Goal: Information Seeking & Learning: Learn about a topic

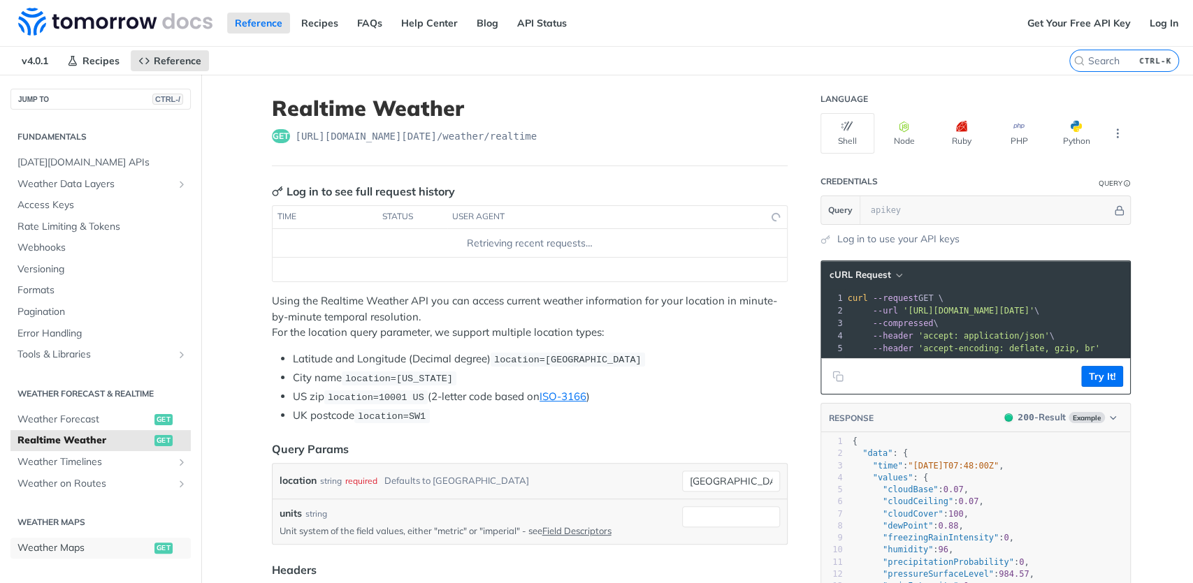
click at [79, 542] on span "Weather Maps" at bounding box center [83, 549] width 133 height 14
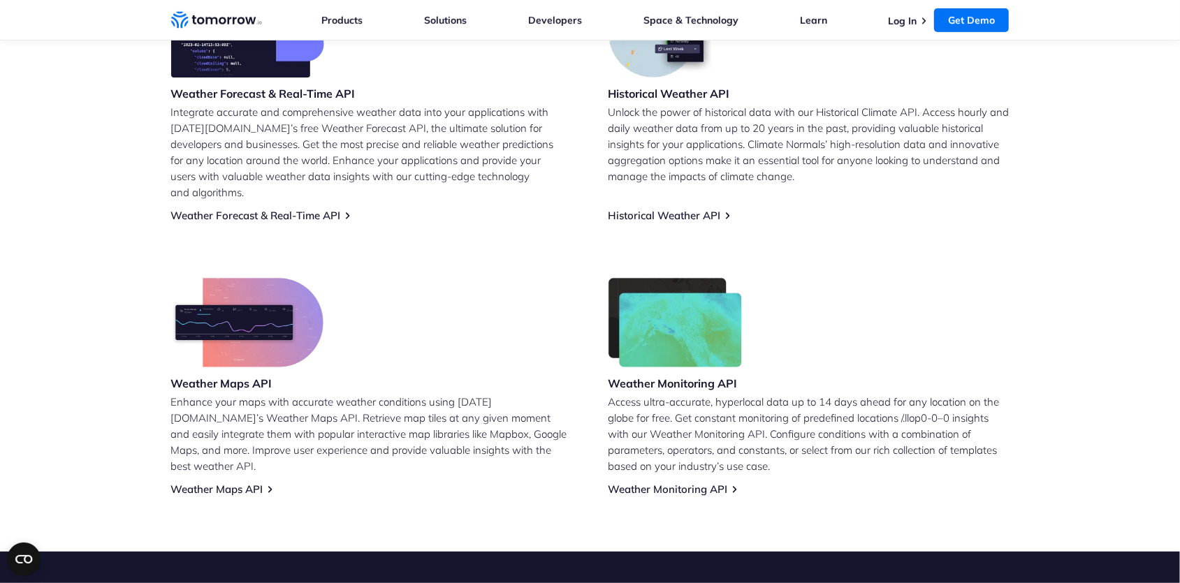
scroll to position [436, 0]
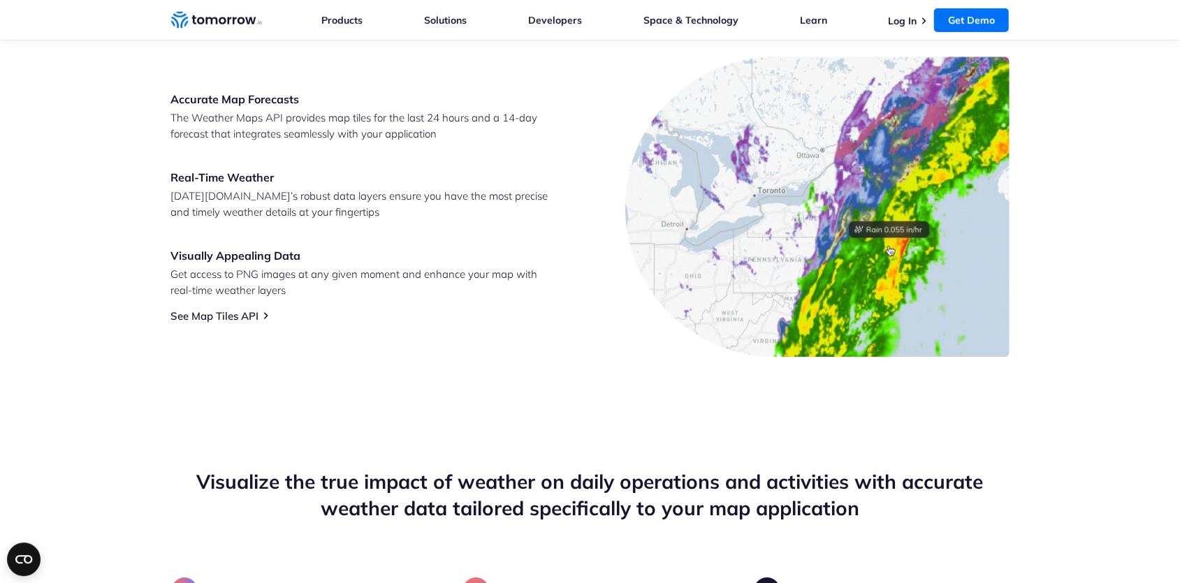
scroll to position [509, 0]
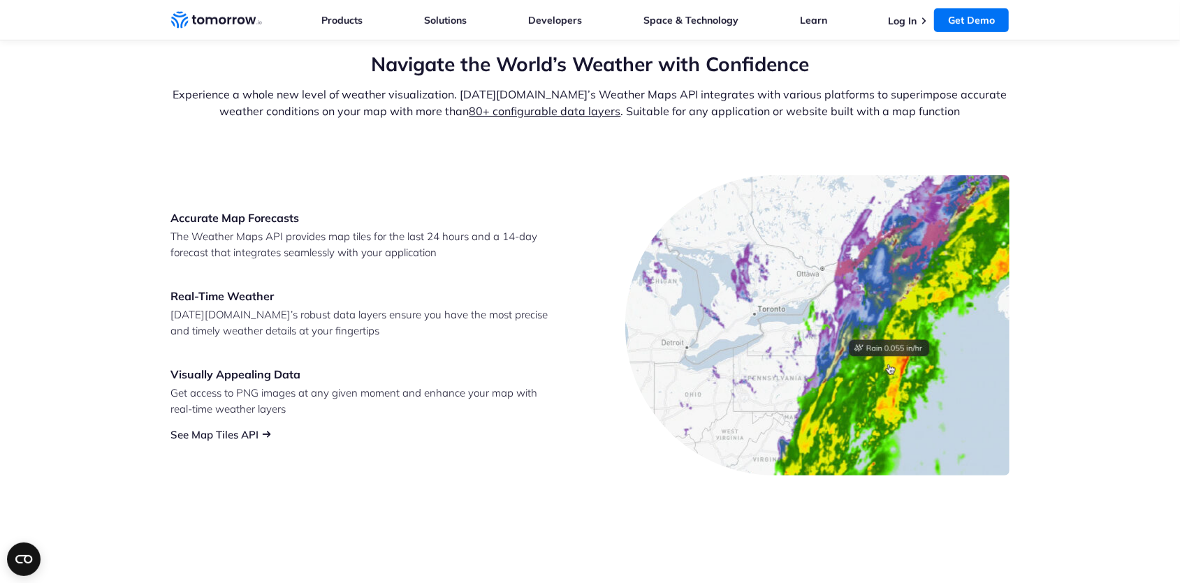
click at [231, 435] on link "See Map Tiles API" at bounding box center [215, 434] width 88 height 13
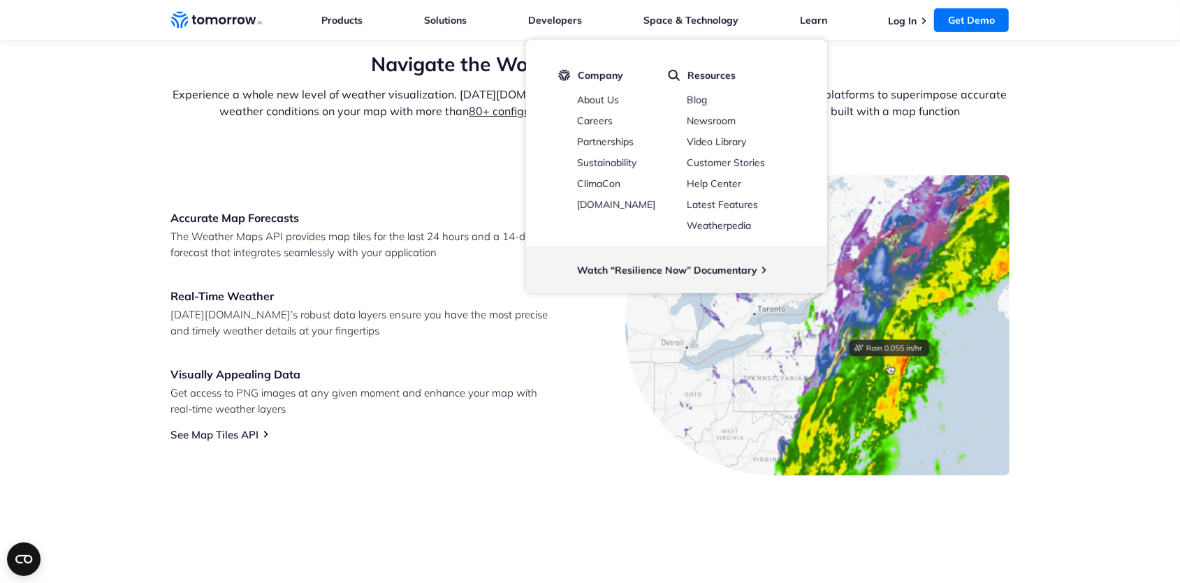
click at [403, 242] on p "The Weather Maps API provides map tiles for the last 24 hours and a 14-day fore…" at bounding box center [363, 245] width 384 height 32
click at [856, 359] on img at bounding box center [817, 325] width 384 height 300
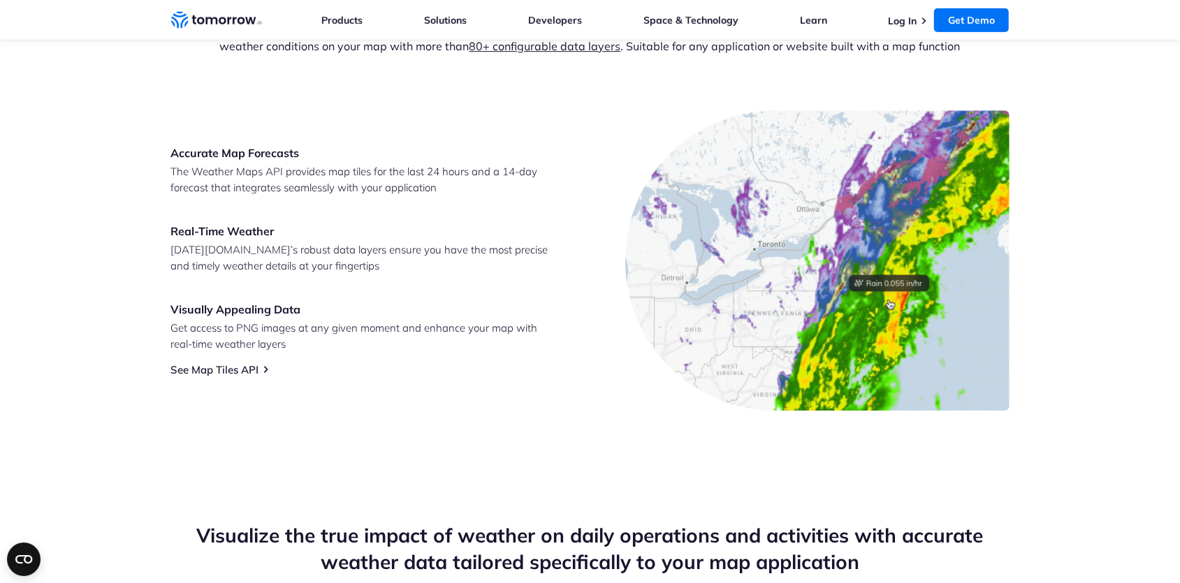
scroll to position [581, 0]
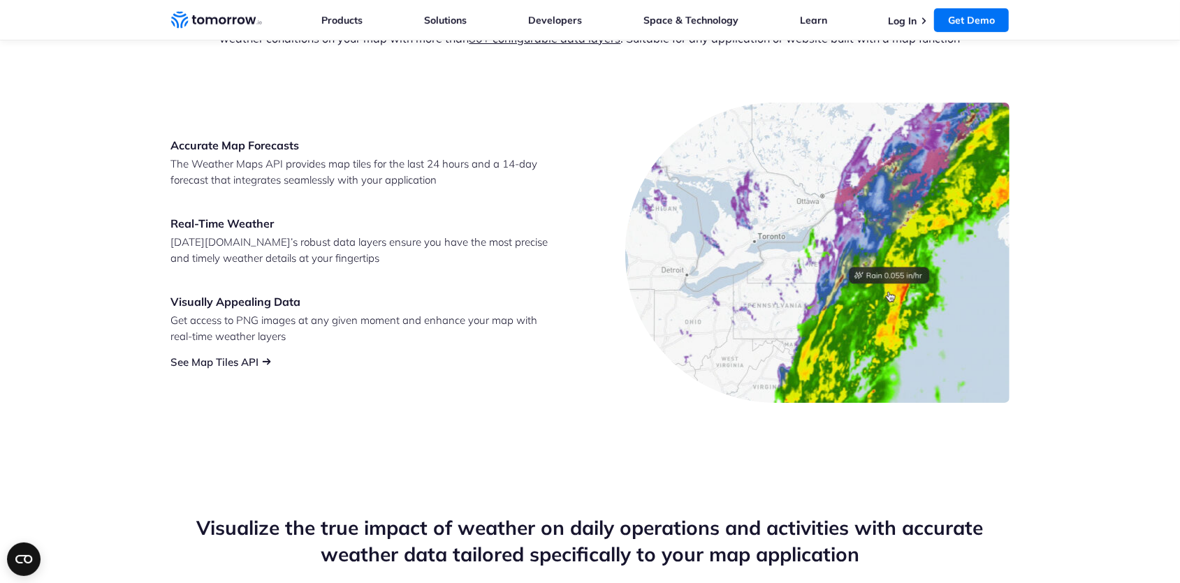
click at [242, 361] on link "See Map Tiles API" at bounding box center [215, 362] width 88 height 13
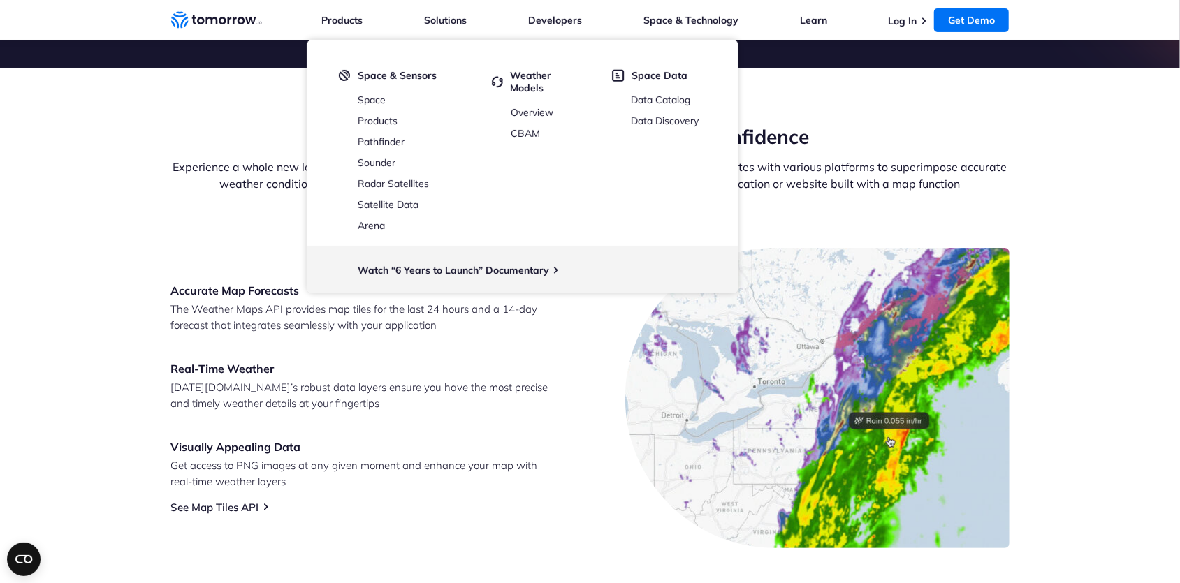
scroll to position [654, 0]
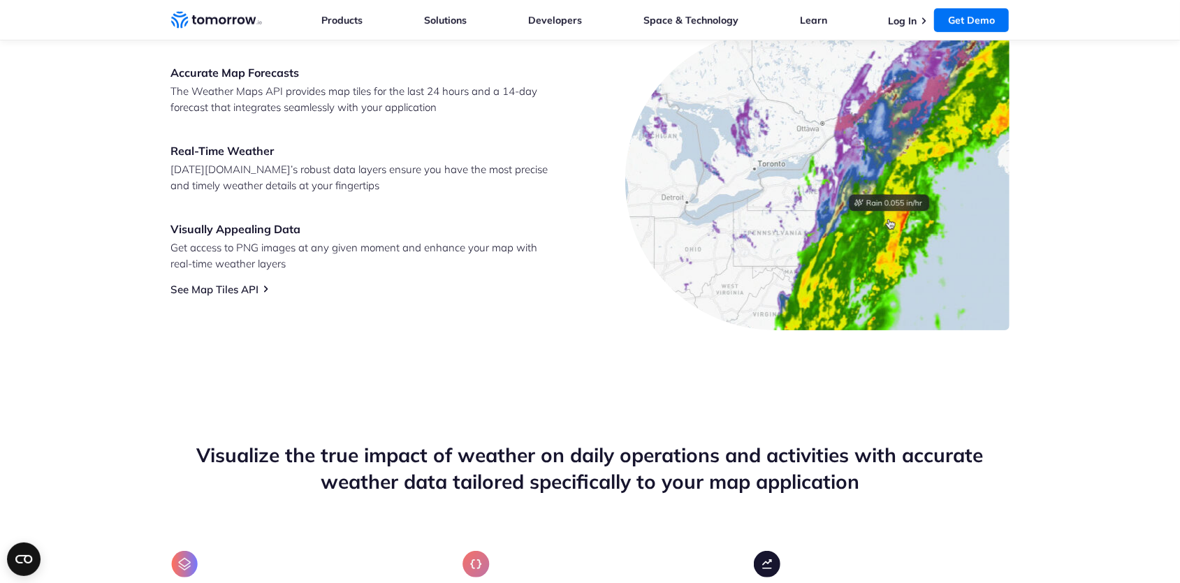
click at [314, 345] on section "Navigate the World’s Weather with Confidence Experience a whole new level of we…" at bounding box center [590, 118] width 1180 height 537
click at [242, 291] on link "See Map Tiles API" at bounding box center [215, 289] width 88 height 13
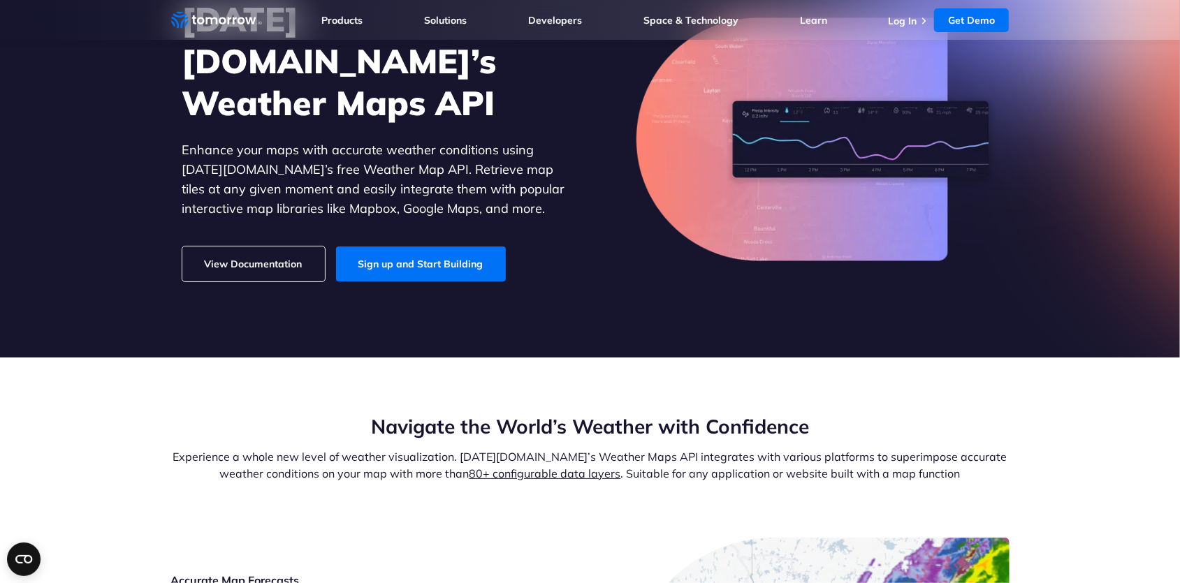
scroll to position [0, 0]
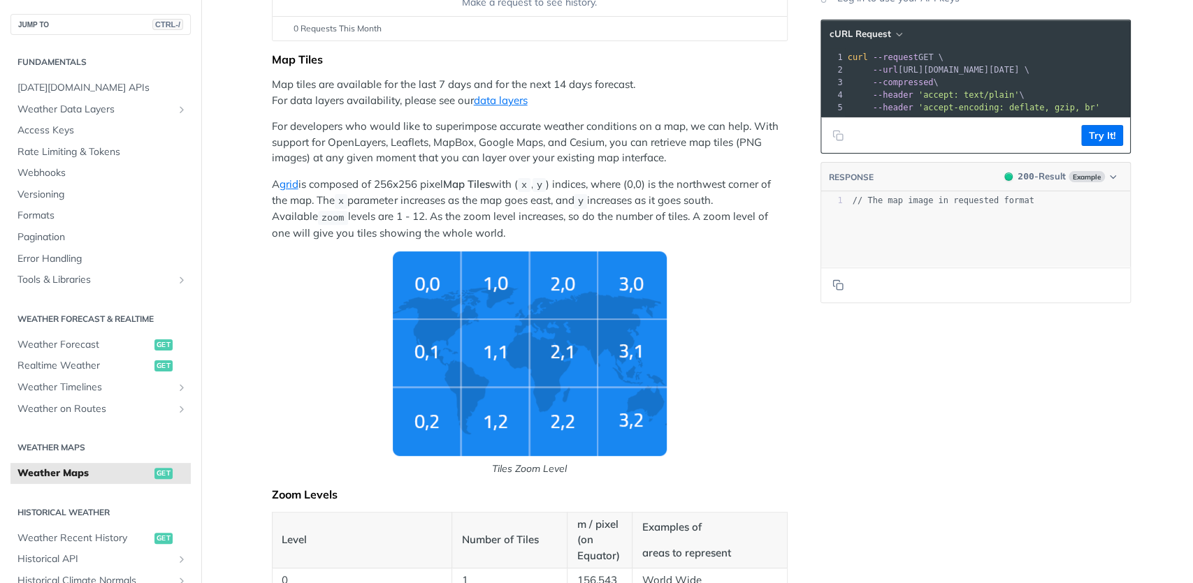
scroll to position [252, 0]
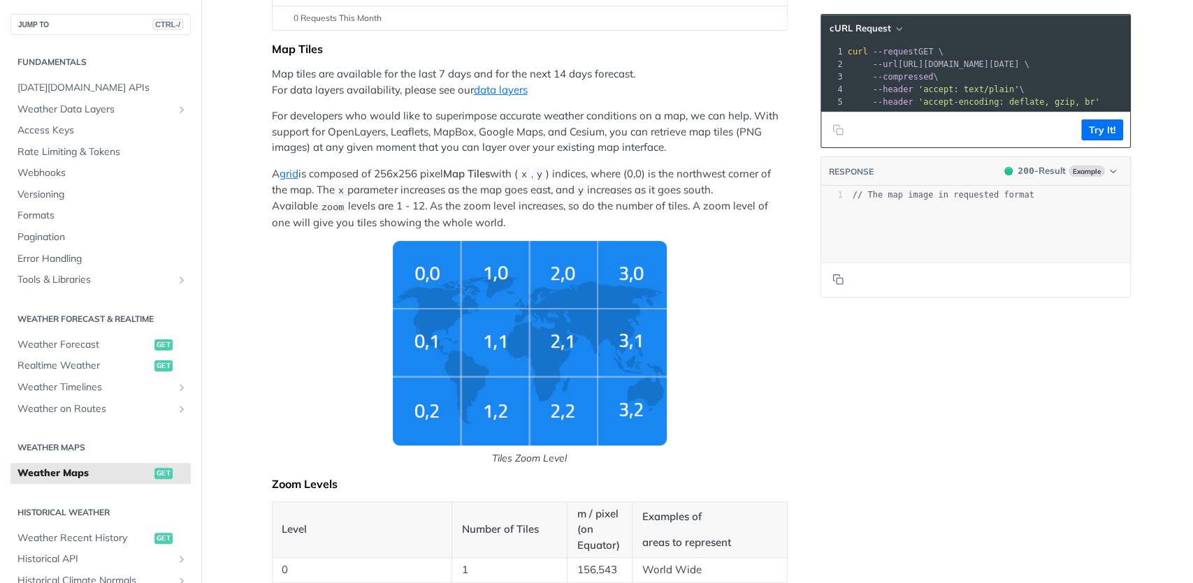
click at [622, 349] on img "Tiles Zoom Level" at bounding box center [530, 343] width 274 height 205
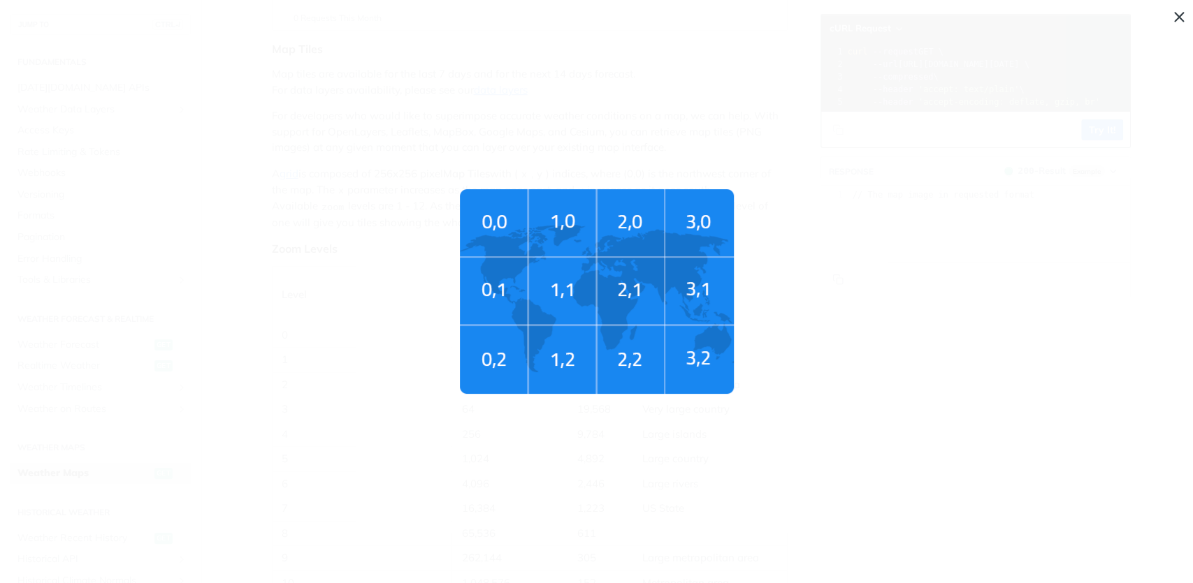
click at [654, 327] on img "Tiles Zoom Level" at bounding box center [597, 291] width 274 height 205
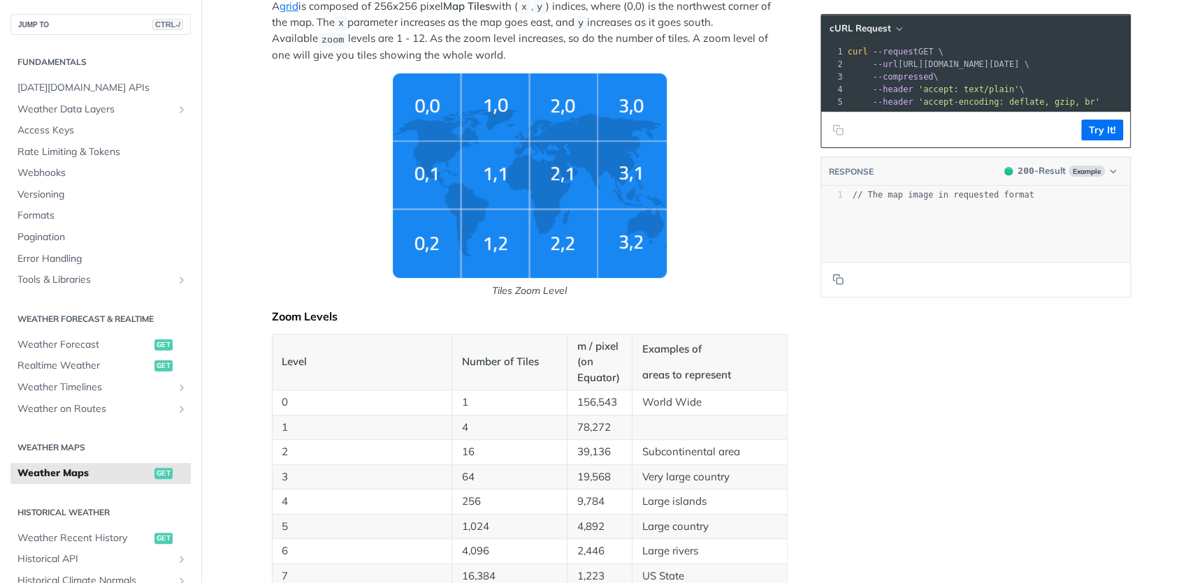
scroll to position [0, 0]
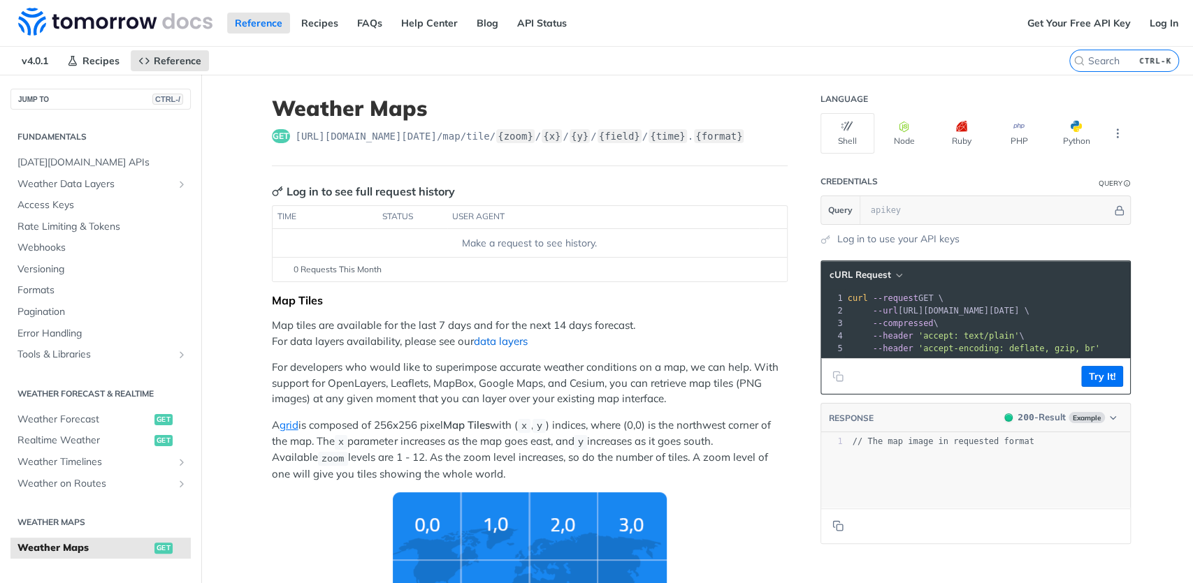
click at [491, 343] on link "data layers" at bounding box center [501, 341] width 54 height 13
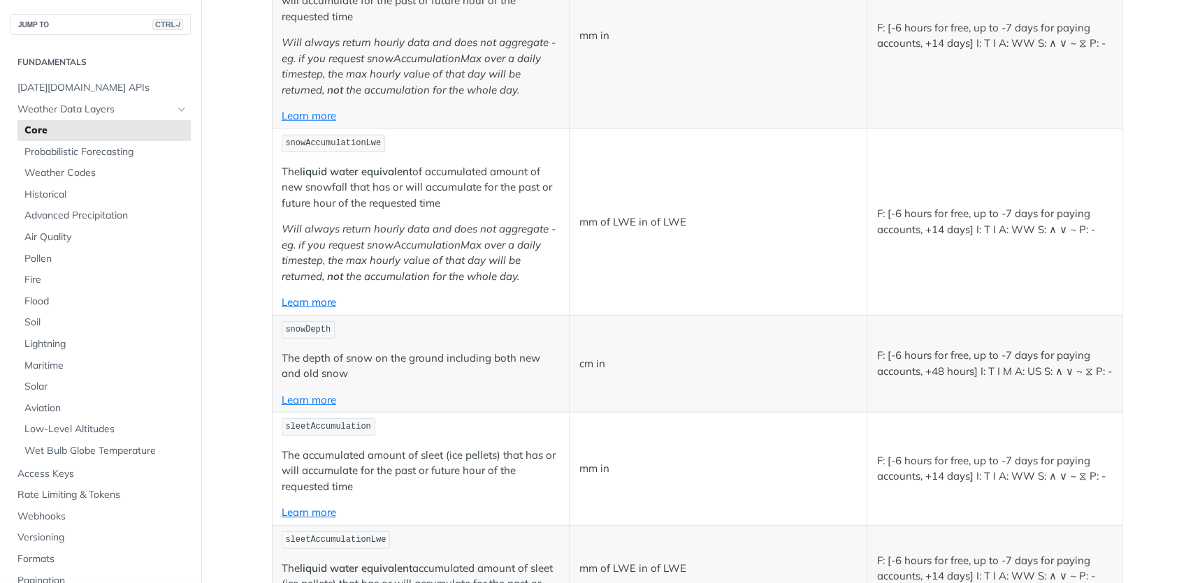
scroll to position [2516, 0]
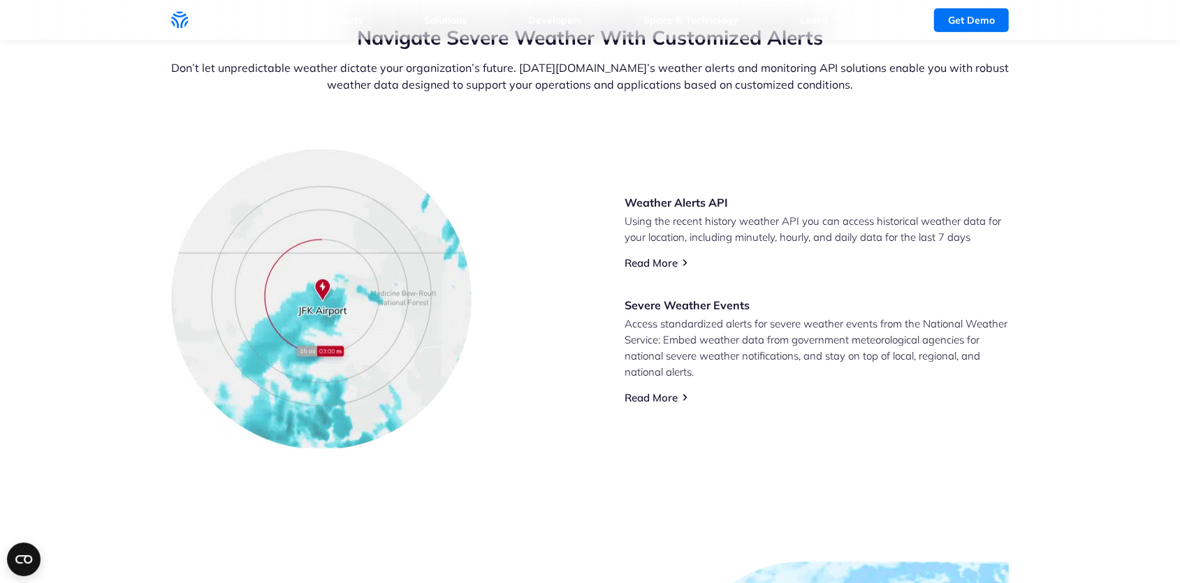
scroll to position [581, 0]
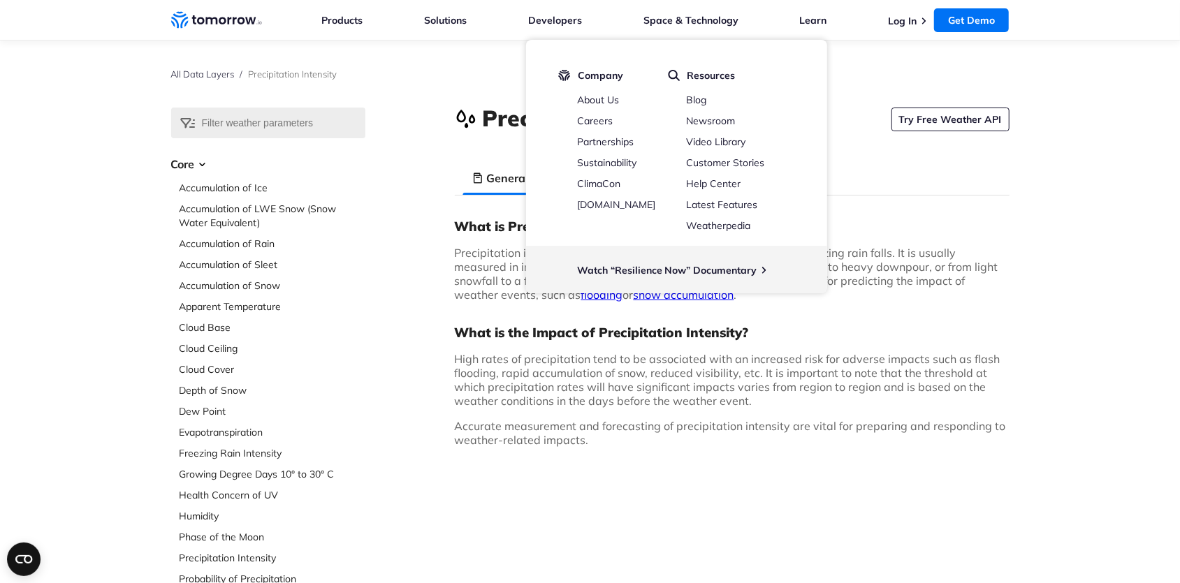
scroll to position [291, 0]
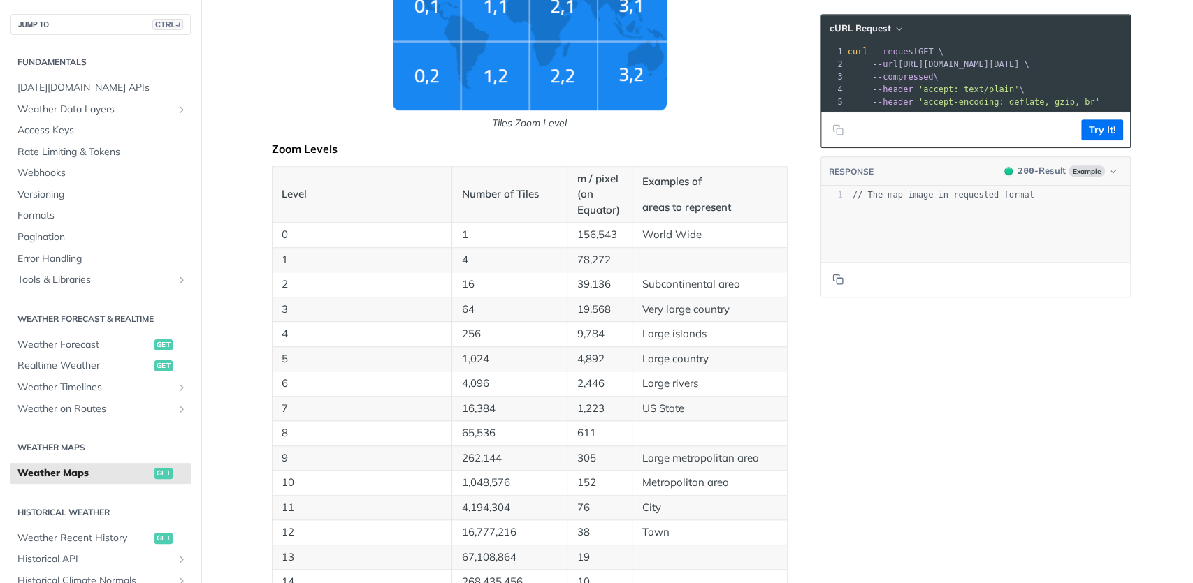
scroll to position [84, 0]
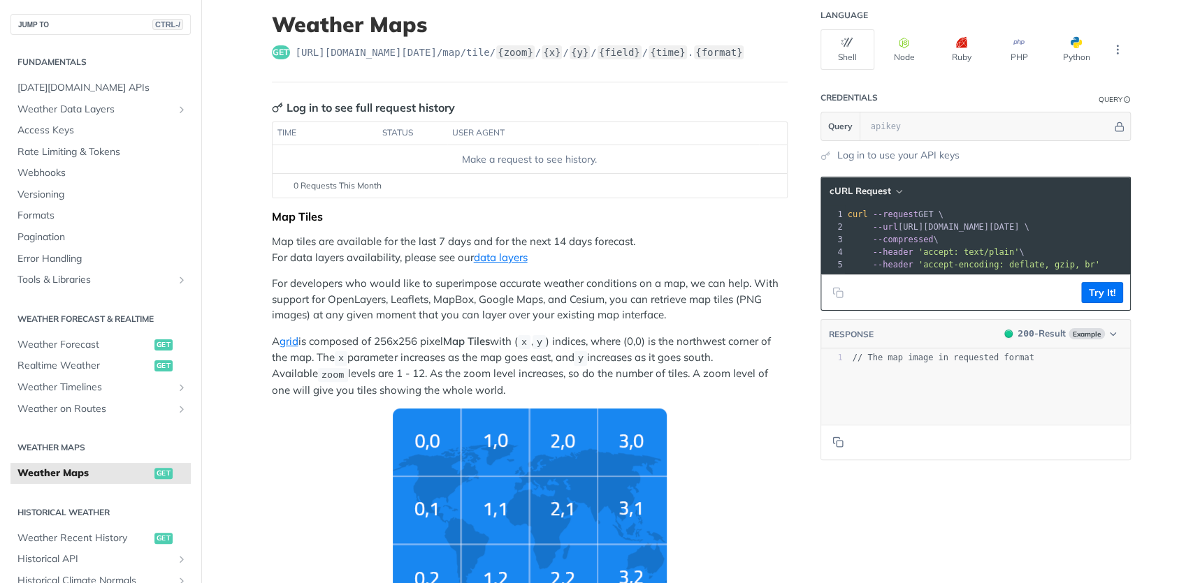
click at [390, 131] on th "status" at bounding box center [412, 133] width 70 height 22
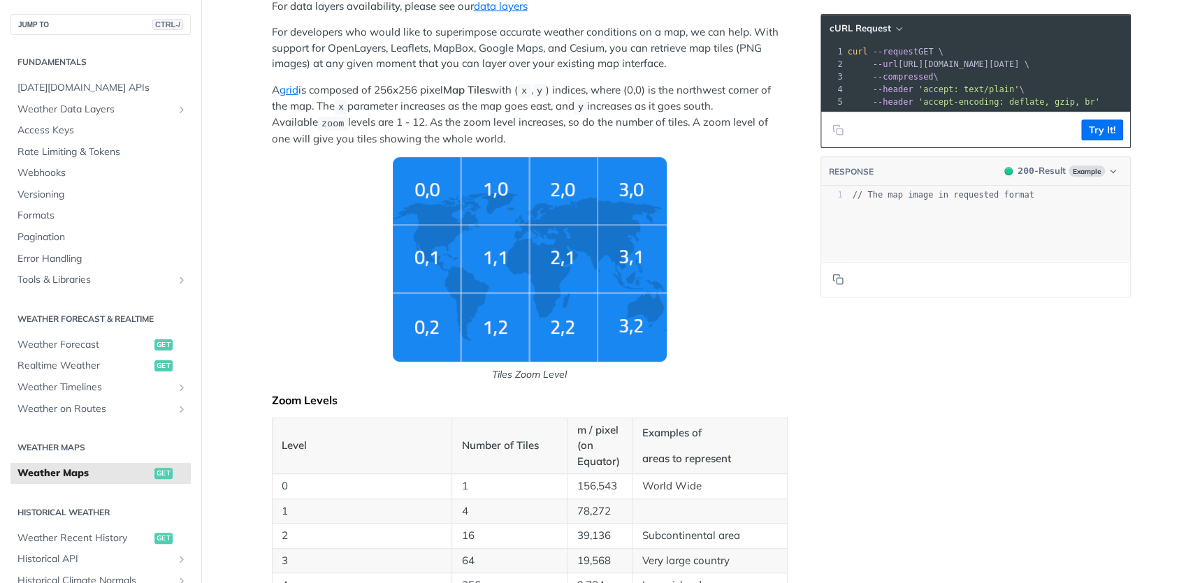
scroll to position [0, 0]
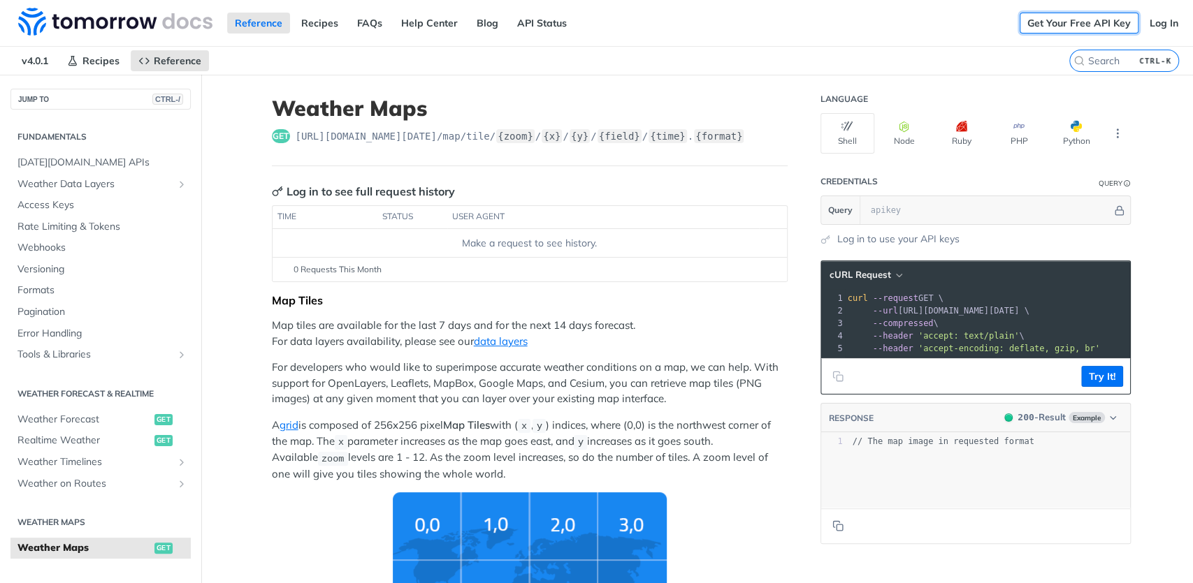
click at [1044, 19] on link "Get Your Free API Key" at bounding box center [1079, 23] width 119 height 21
click at [583, 97] on h1 "Weather Maps" at bounding box center [530, 108] width 516 height 25
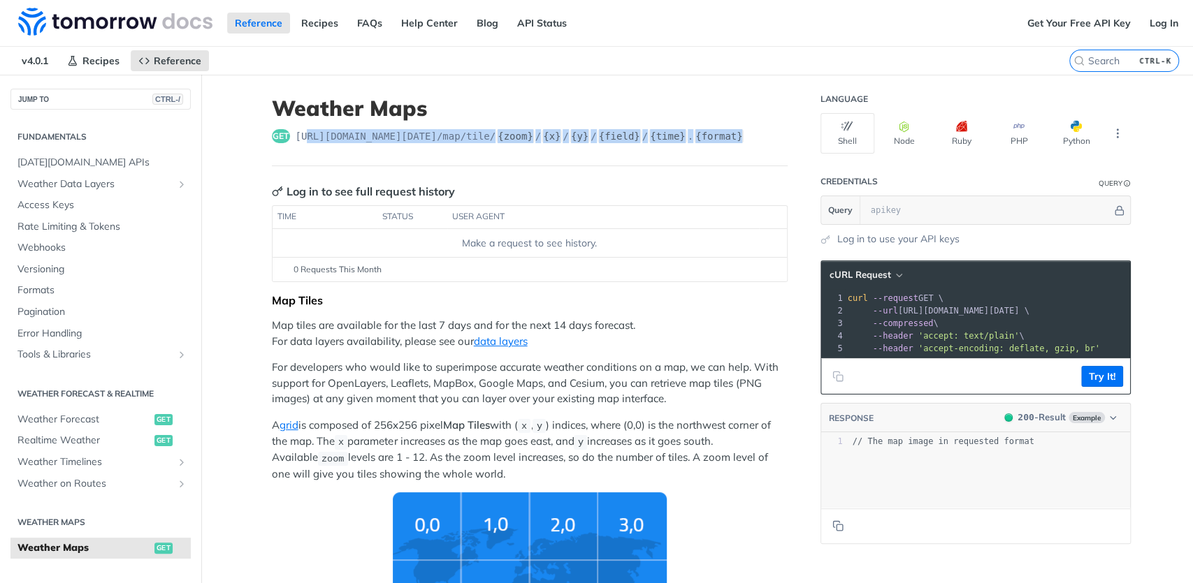
drag, startPoint x: 723, startPoint y: 131, endPoint x: 298, endPoint y: 138, distance: 425.6
click at [298, 138] on div "get https://api.tomorrow.io/v4 /map/tile/ {zoom} / {x} / {y} / {field} / {time}…" at bounding box center [530, 136] width 516 height 14
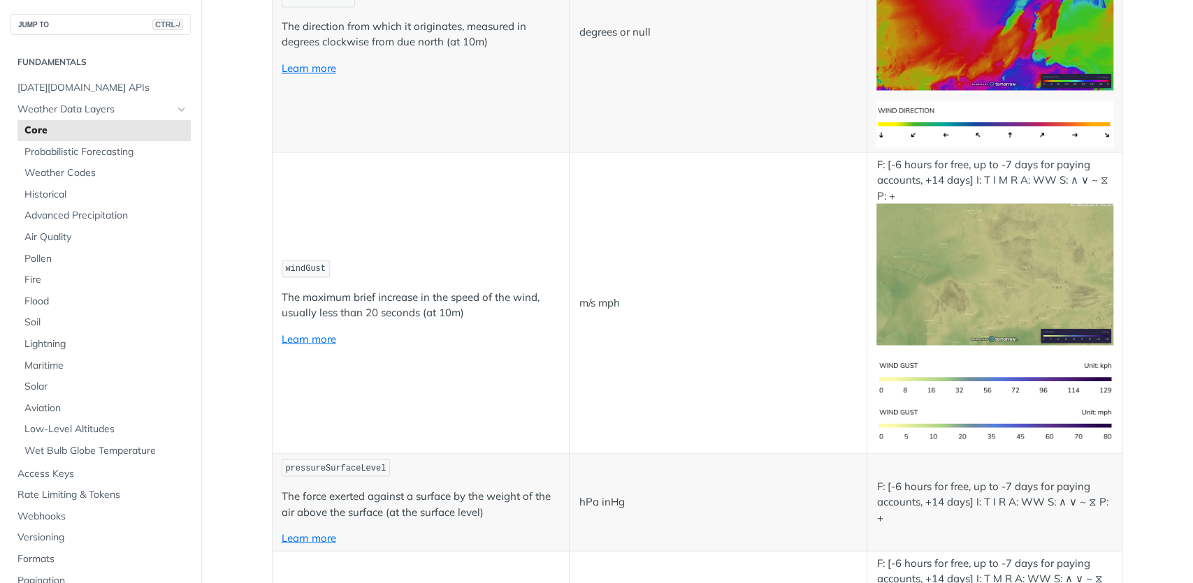
scroll to position [2013, 0]
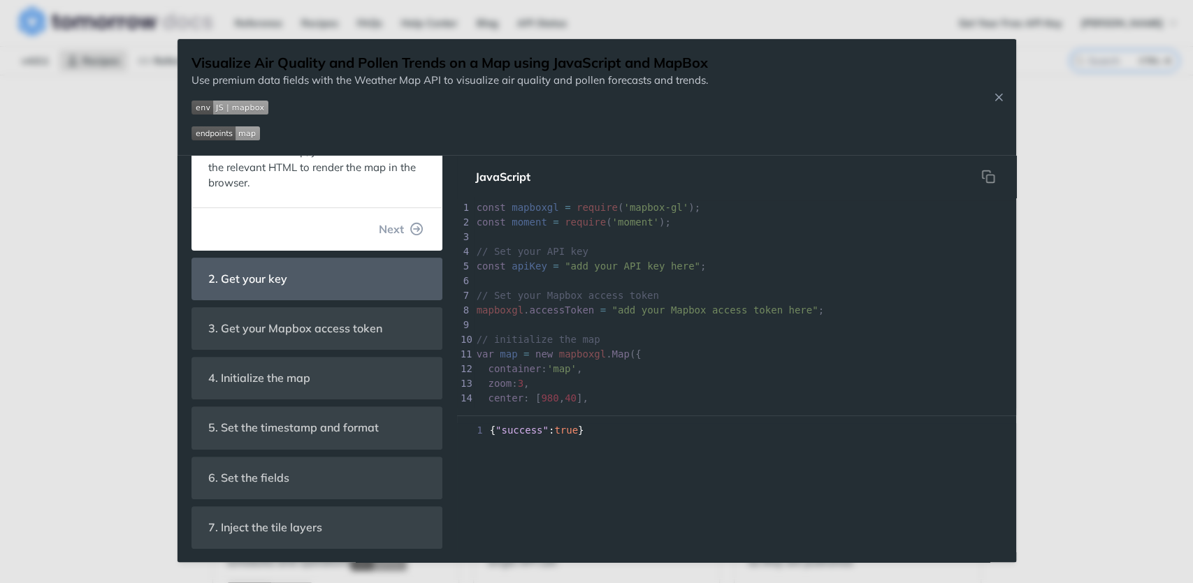
scroll to position [291, 0]
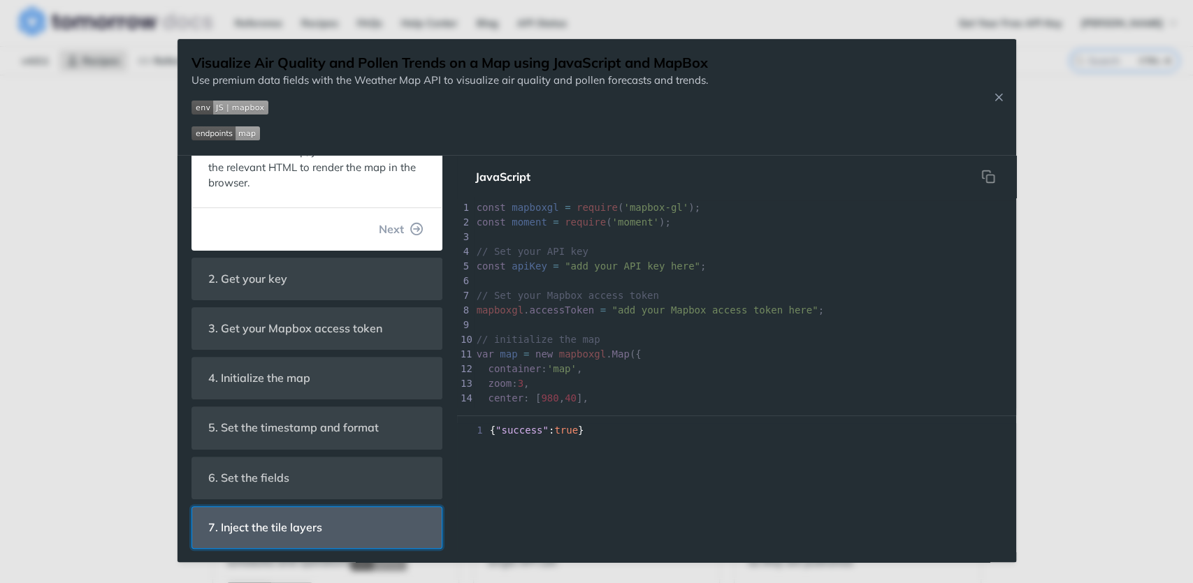
click at [314, 515] on span "7. Inject the tile layers" at bounding box center [265, 527] width 133 height 27
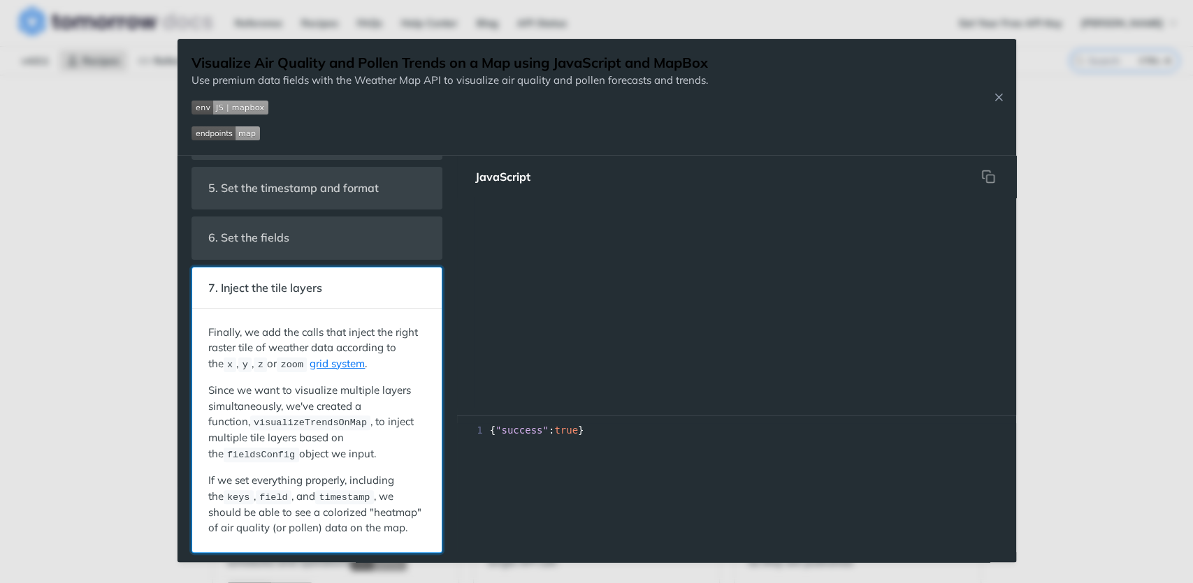
scroll to position [939, 0]
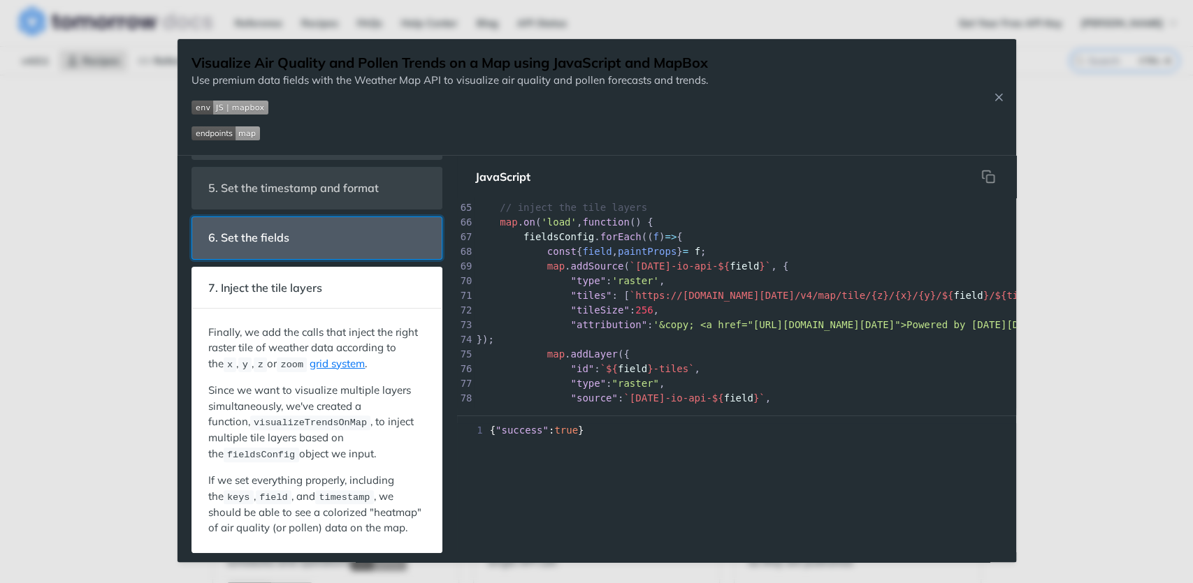
click at [311, 242] on header "6. Set the fields" at bounding box center [316, 237] width 249 height 41
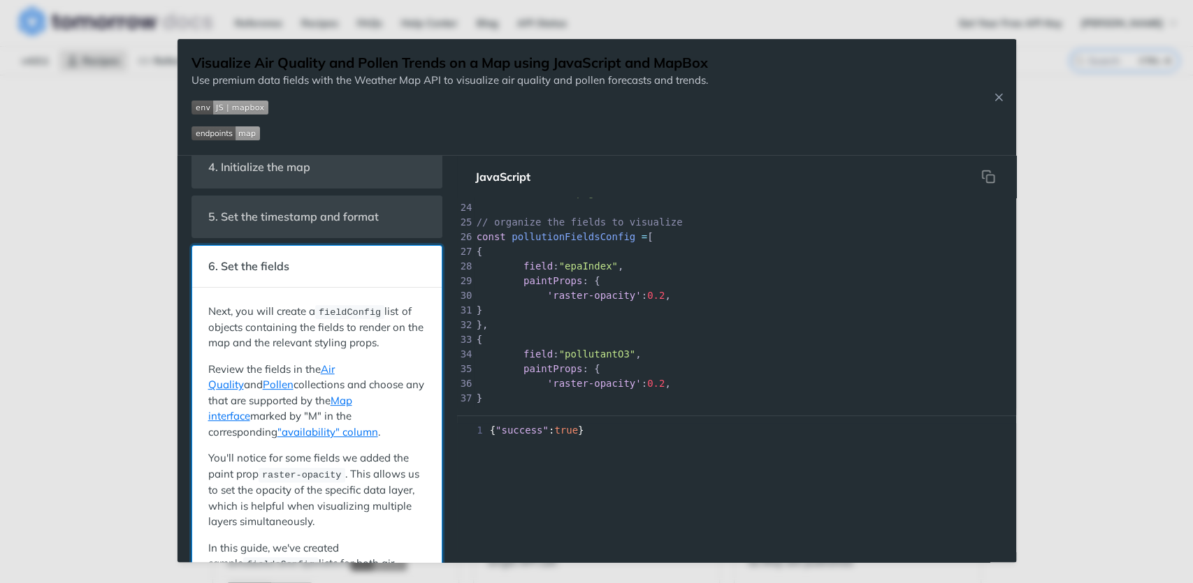
scroll to position [0, 0]
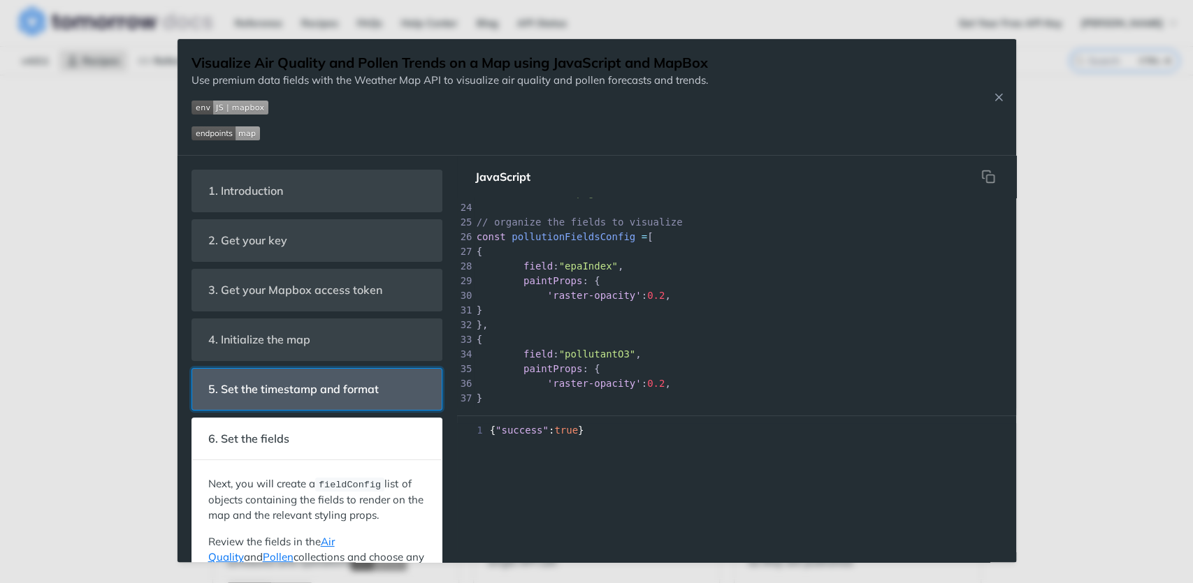
click at [284, 379] on span "5. Set the timestamp and format" at bounding box center [294, 389] width 190 height 27
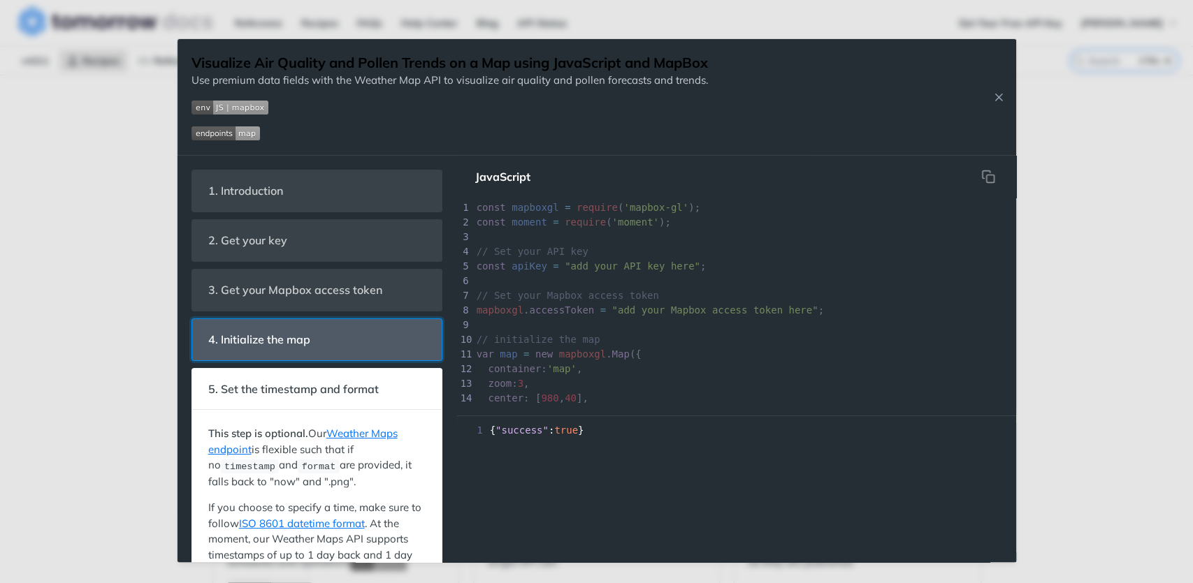
scroll to position [184, 0]
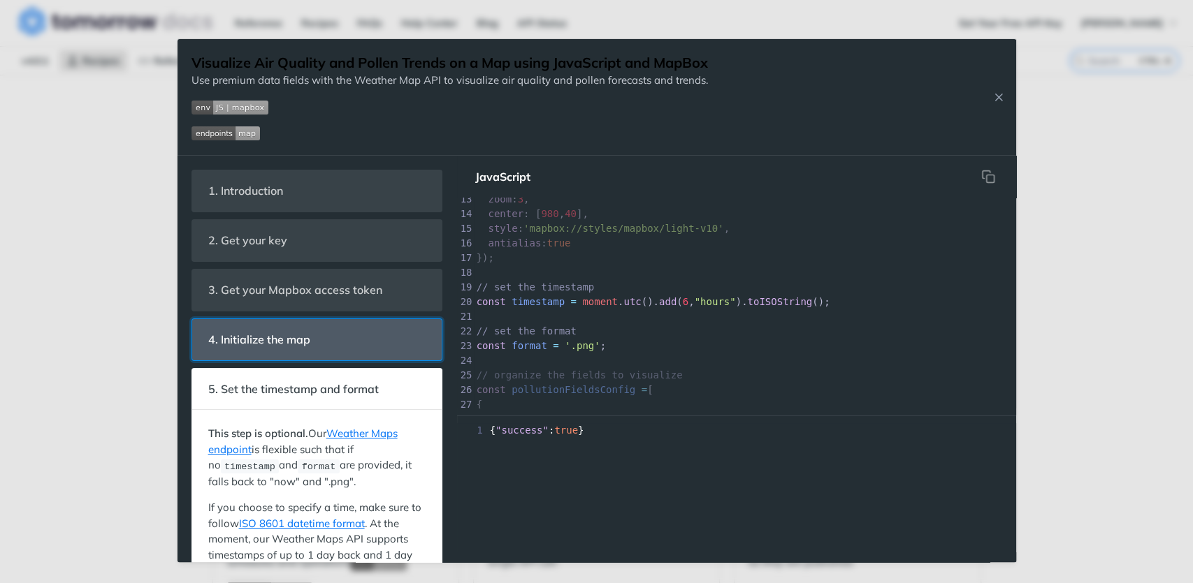
click at [292, 345] on span "4. Initialize the map" at bounding box center [260, 339] width 122 height 27
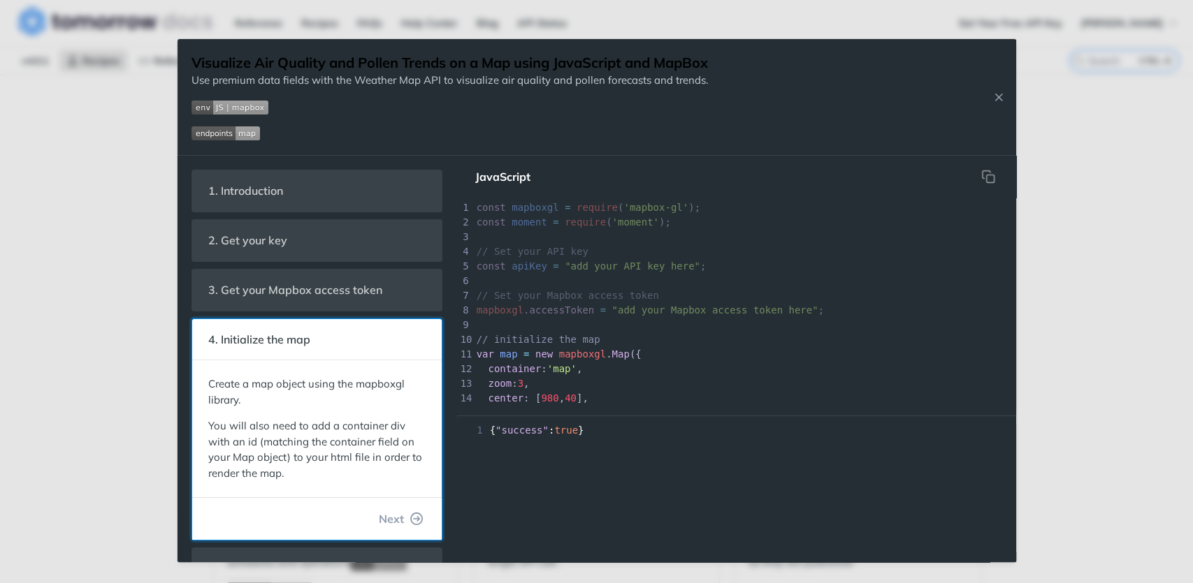
scroll to position [74, 0]
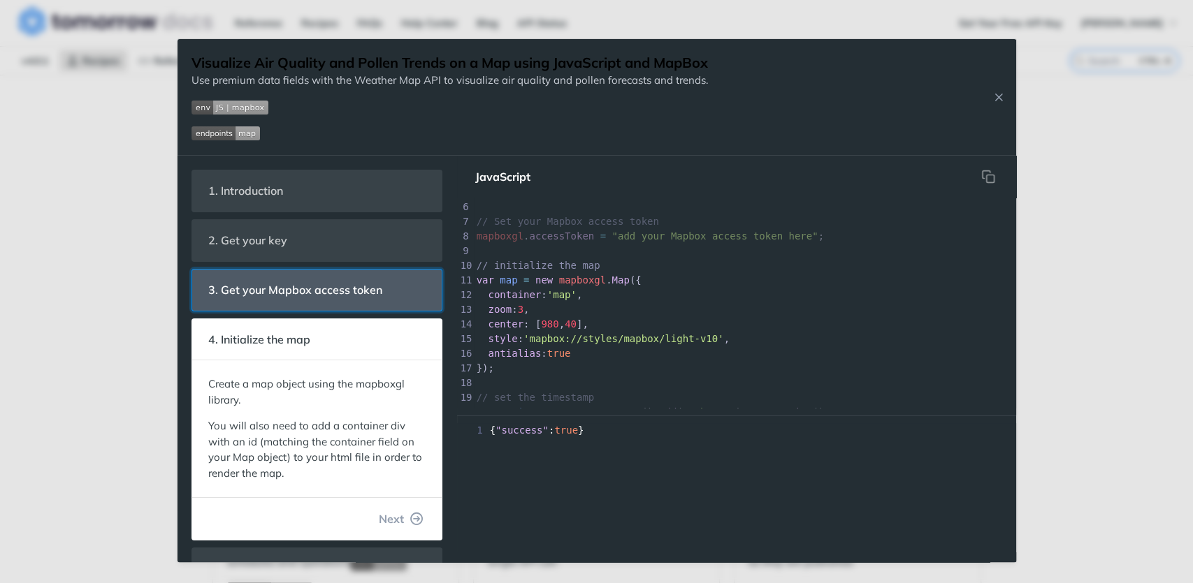
click at [323, 294] on span "3. Get your Mapbox access token" at bounding box center [296, 290] width 194 height 27
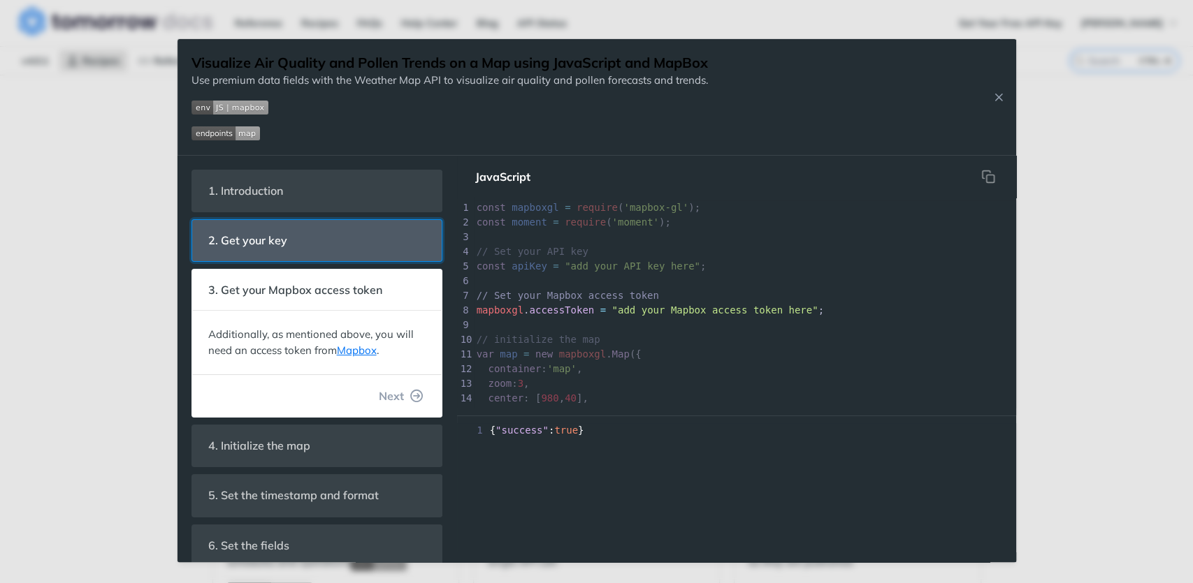
click at [337, 245] on header "2. Get your key" at bounding box center [316, 240] width 249 height 41
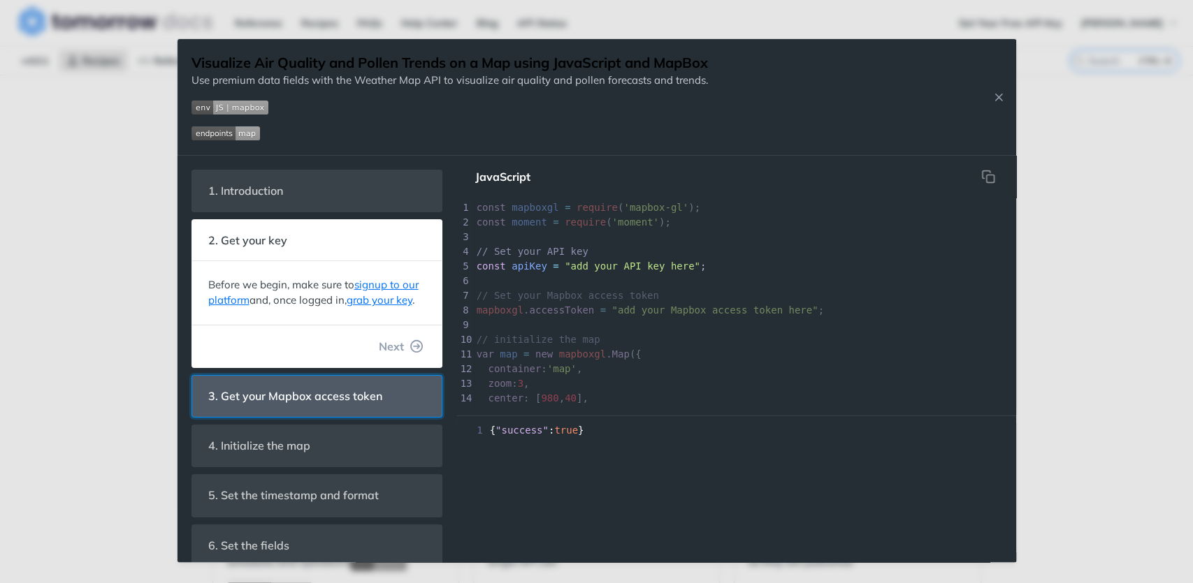
click at [299, 398] on header "3. Get your Mapbox access token" at bounding box center [316, 396] width 249 height 41
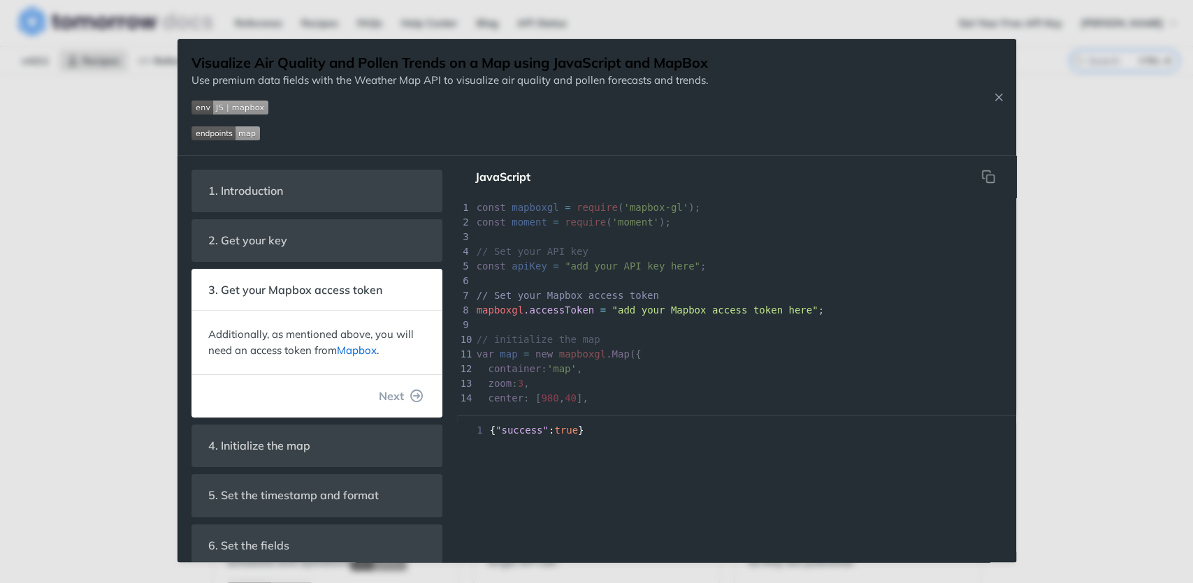
click at [361, 353] on link "Mapbox" at bounding box center [357, 350] width 40 height 13
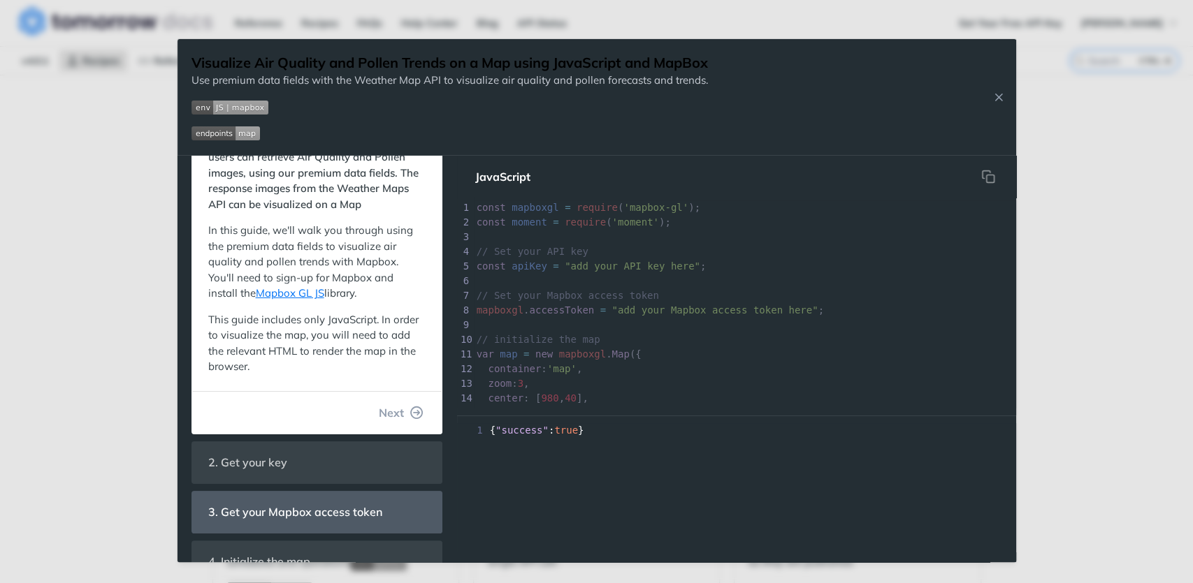
scroll to position [84, 0]
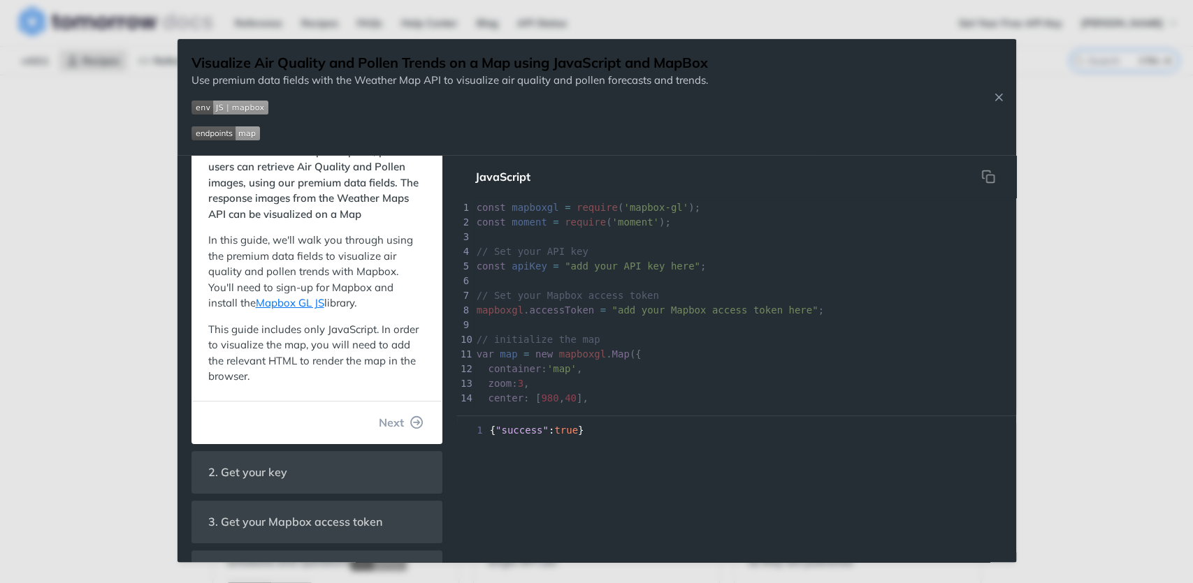
click at [132, 347] on div "Visualize Air Quality and Pollen Trends on a Map using JavaScript and MapBox Us…" at bounding box center [596, 291] width 1193 height 583
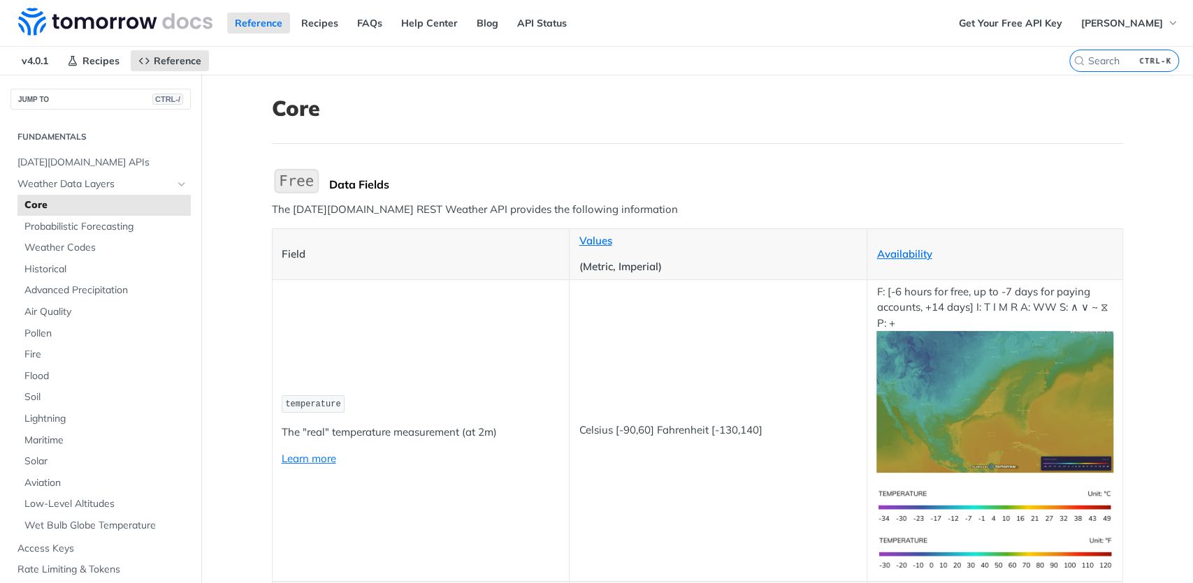
click at [376, 455] on p "Learn more" at bounding box center [421, 459] width 279 height 16
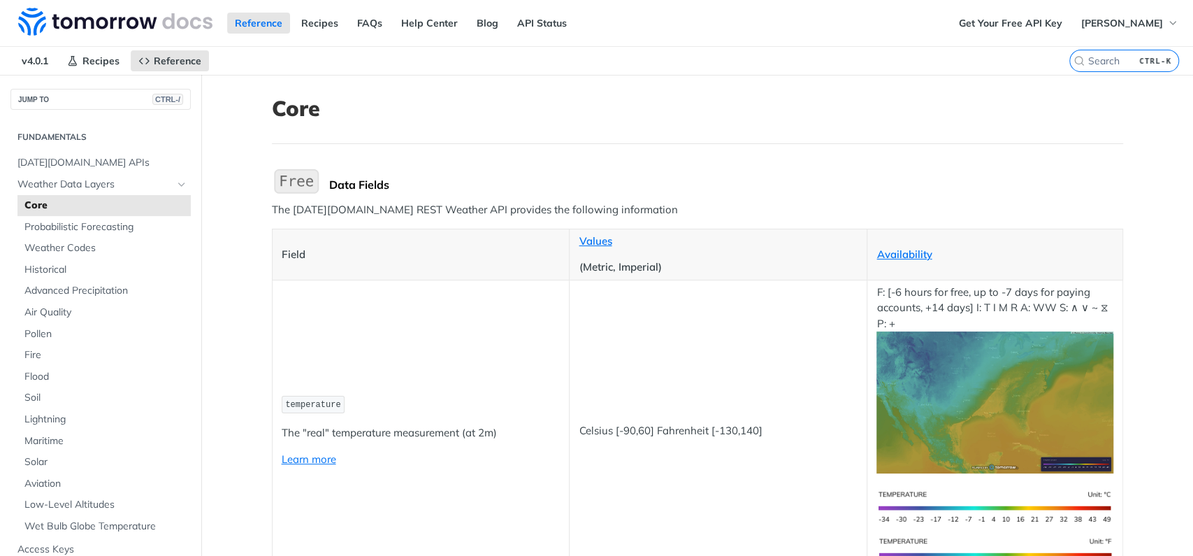
scroll to position [2353, 0]
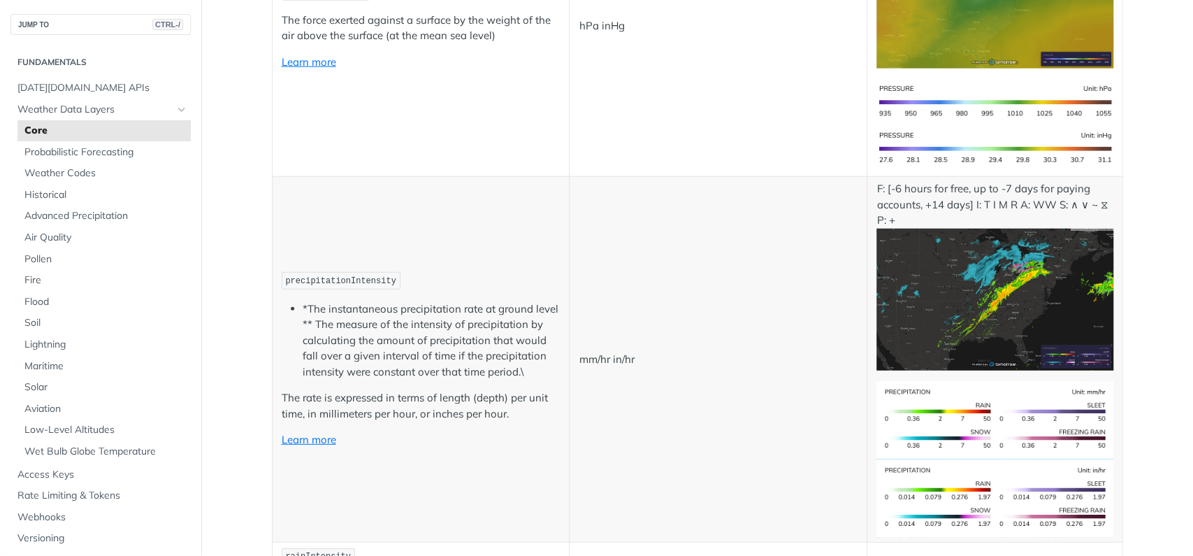
click at [625, 271] on td "mm/hr in/hr" at bounding box center [719, 359] width 298 height 365
click at [338, 284] on code "precipitationIntensity" at bounding box center [341, 280] width 119 height 17
click at [351, 284] on code "precipitationIntensity" at bounding box center [341, 280] width 119 height 17
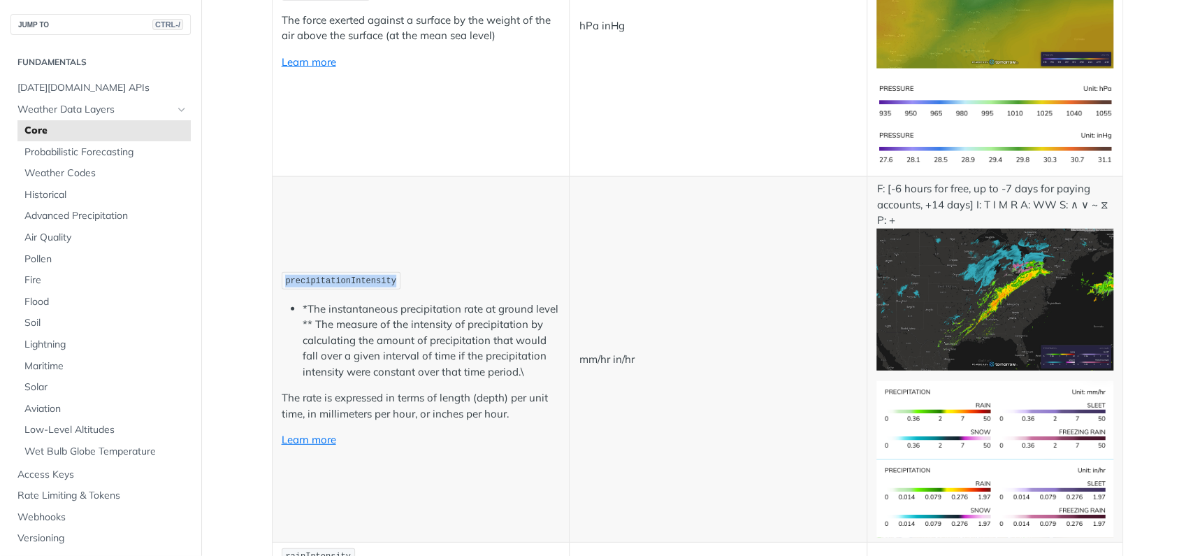
click at [351, 284] on code "precipitationIntensity" at bounding box center [341, 280] width 119 height 17
copy span "precipitationIntensity"
click at [365, 278] on span "precipitationIntensity" at bounding box center [340, 281] width 110 height 10
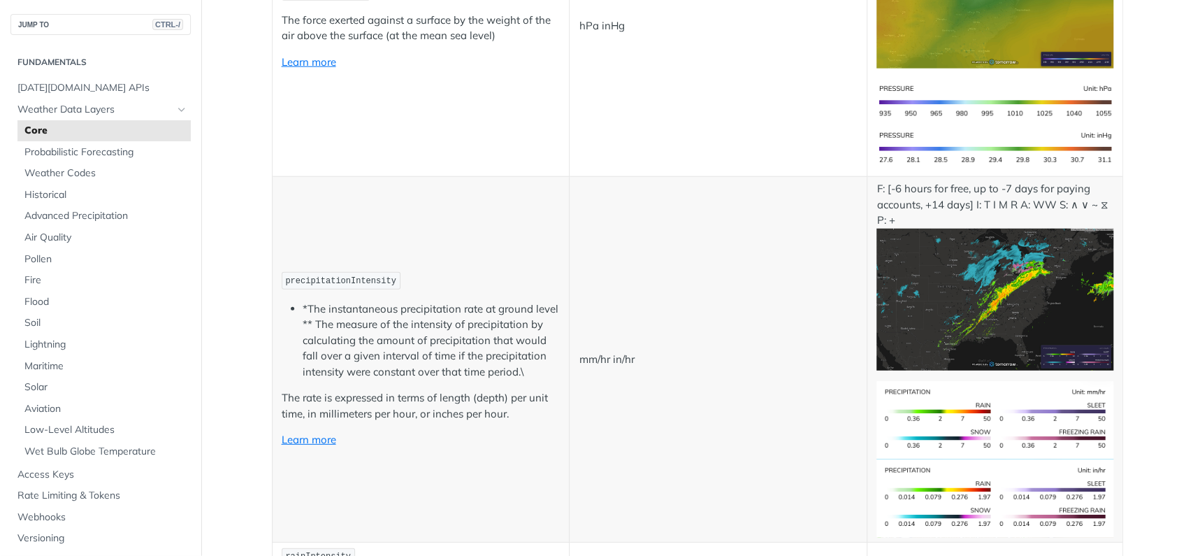
copy button "Copy Code"
click at [621, 358] on p "mm/hr in/hr" at bounding box center [718, 359] width 279 height 16
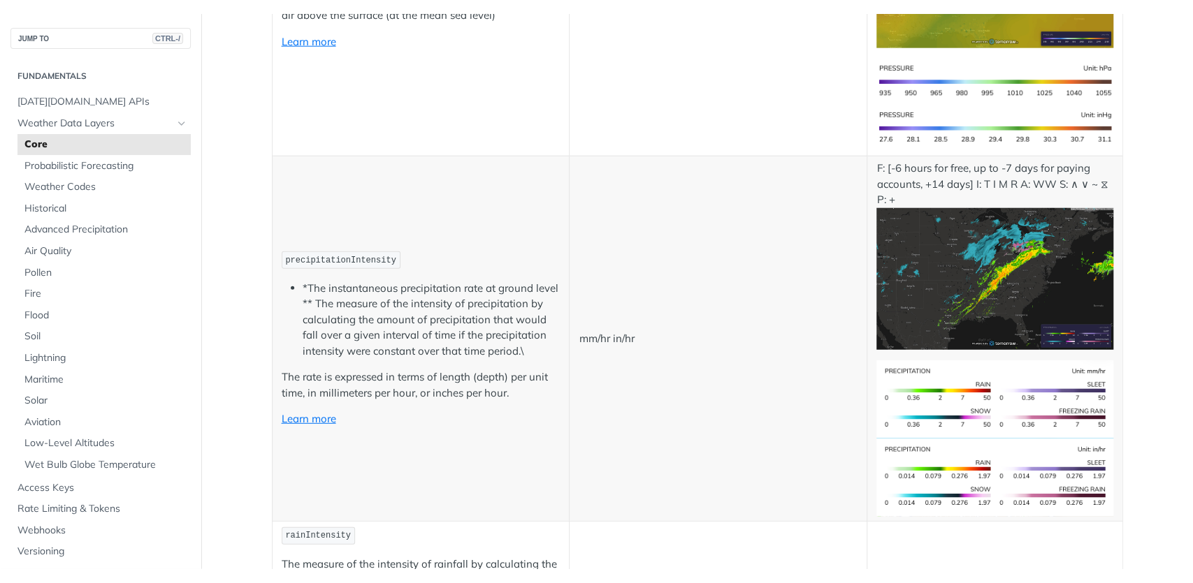
scroll to position [2437, 0]
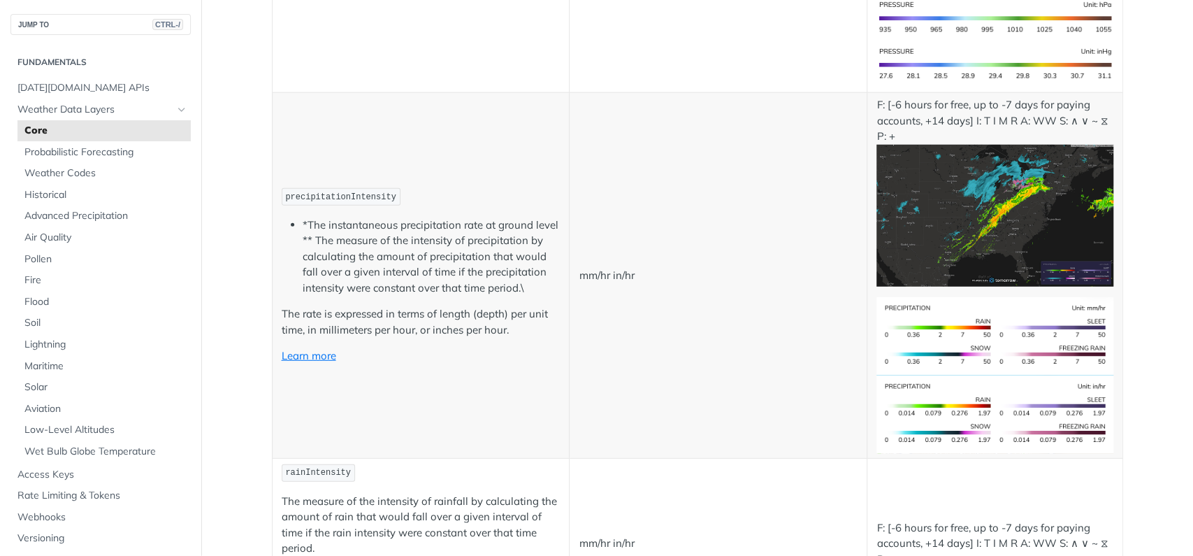
click at [534, 325] on p "The rate is expressed in terms of length (depth) per unit time, in millimeters …" at bounding box center [421, 321] width 279 height 31
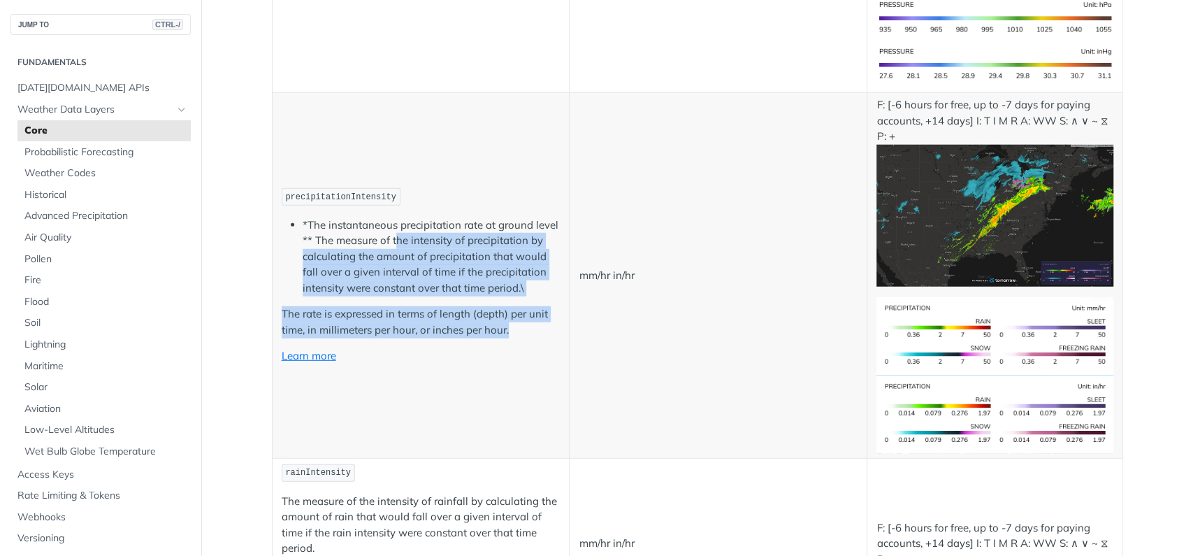
drag, startPoint x: 519, startPoint y: 325, endPoint x: 392, endPoint y: 231, distance: 157.9
click at [392, 231] on td "precipitationIntensity *The instantaneous precipitation rate at ground level **…" at bounding box center [421, 275] width 298 height 365
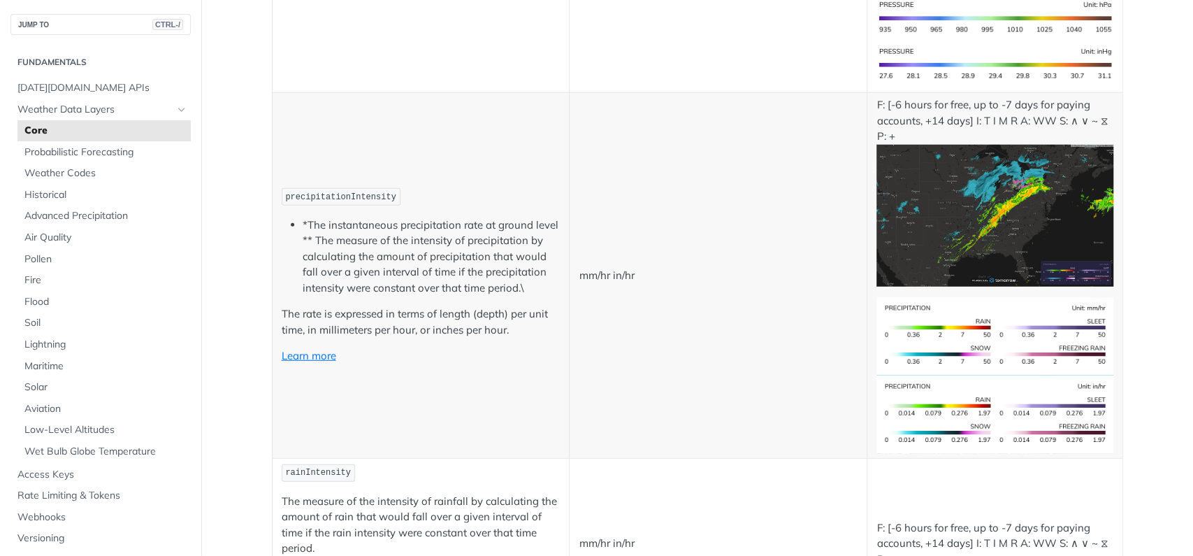
click at [392, 231] on li "*The instantaneous precipitation rate at ground level ** The measure of the int…" at bounding box center [432, 256] width 258 height 79
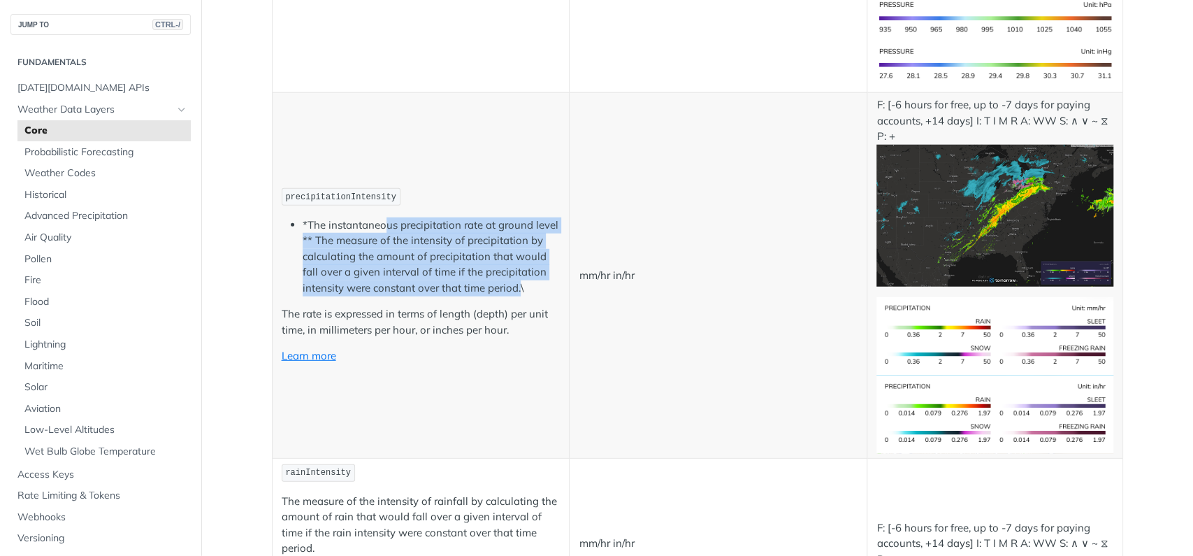
drag, startPoint x: 384, startPoint y: 212, endPoint x: 551, endPoint y: 300, distance: 189.1
click at [535, 296] on td "precipitationIntensity *The instantaneous precipitation rate at ground level **…" at bounding box center [421, 275] width 298 height 365
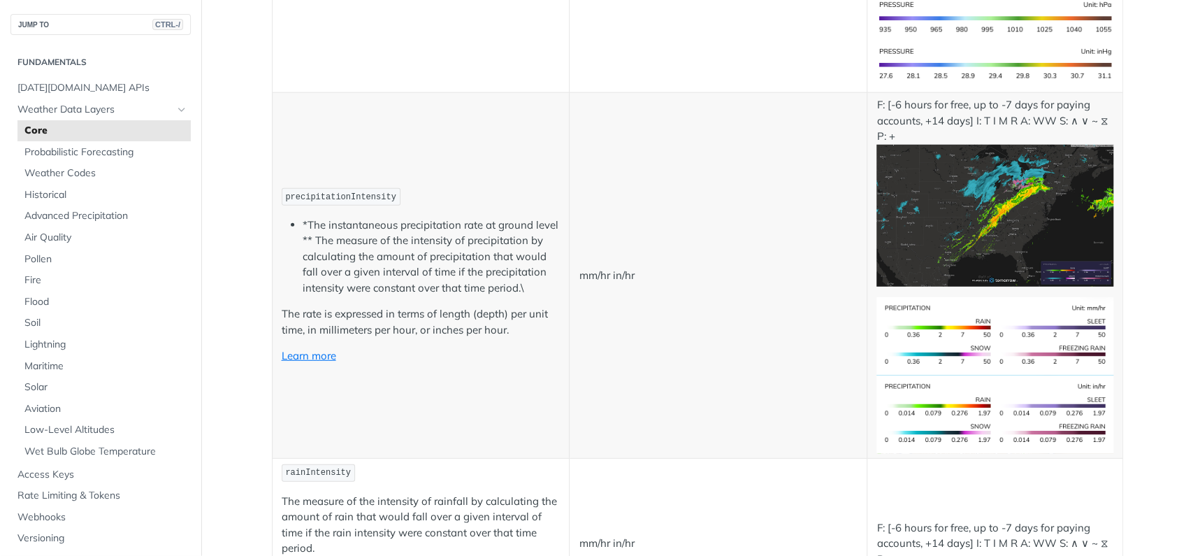
click at [551, 301] on td "precipitationIntensity *The instantaneous precipitation rate at ground level **…" at bounding box center [421, 275] width 298 height 365
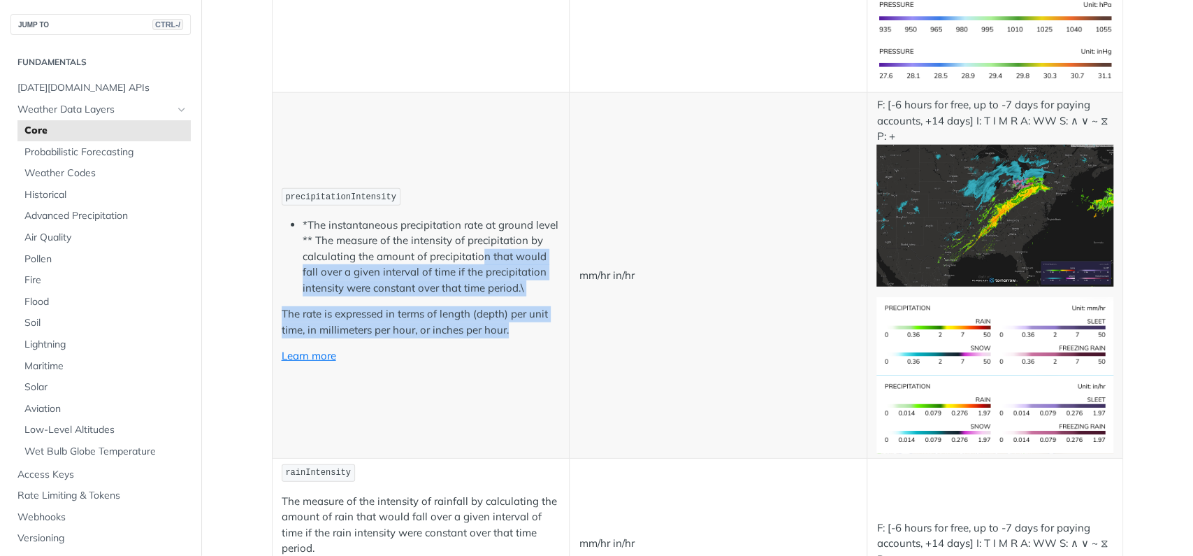
drag, startPoint x: 528, startPoint y: 317, endPoint x: 477, endPoint y: 248, distance: 85.0
click at [477, 248] on td "precipitationIntensity *The instantaneous precipitation rate at ground level **…" at bounding box center [421, 275] width 298 height 365
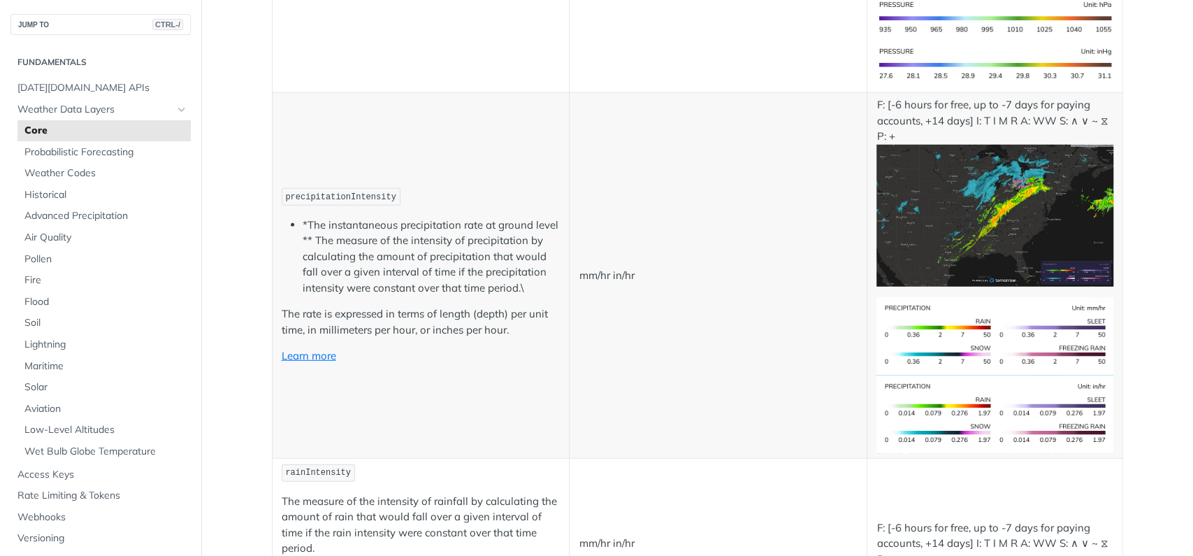
click at [477, 248] on li "*The instantaneous precipitation rate at ground level ** The measure of the int…" at bounding box center [432, 256] width 258 height 79
click at [739, 386] on td "mm/hr in/hr" at bounding box center [719, 275] width 298 height 365
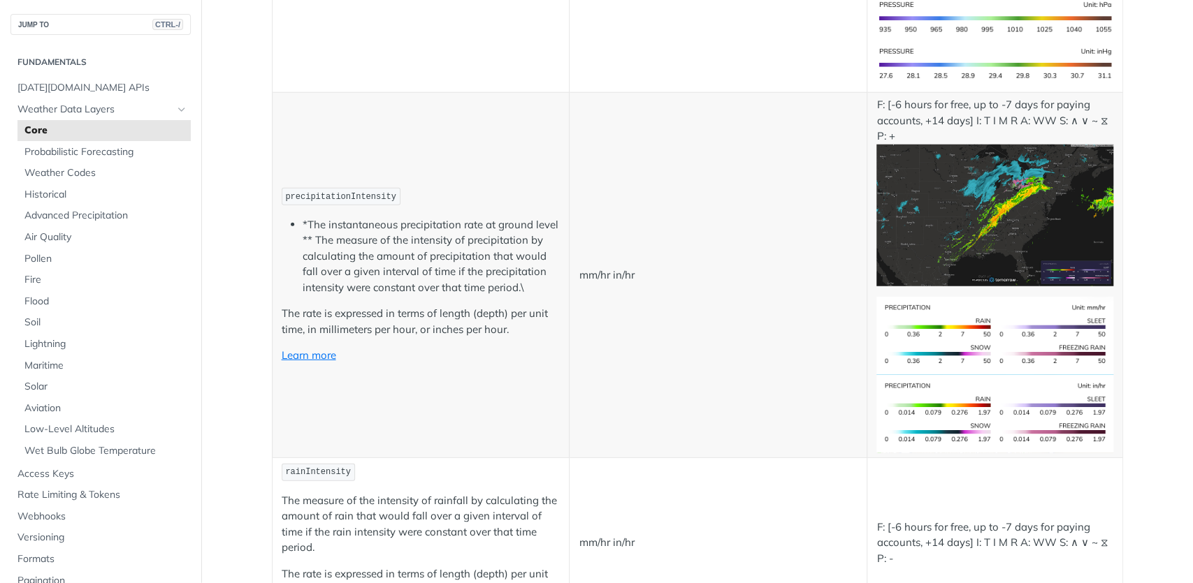
click at [592, 339] on td "mm/hr in/hr" at bounding box center [719, 275] width 298 height 365
click at [987, 227] on img "Expand image" at bounding box center [994, 216] width 236 height 142
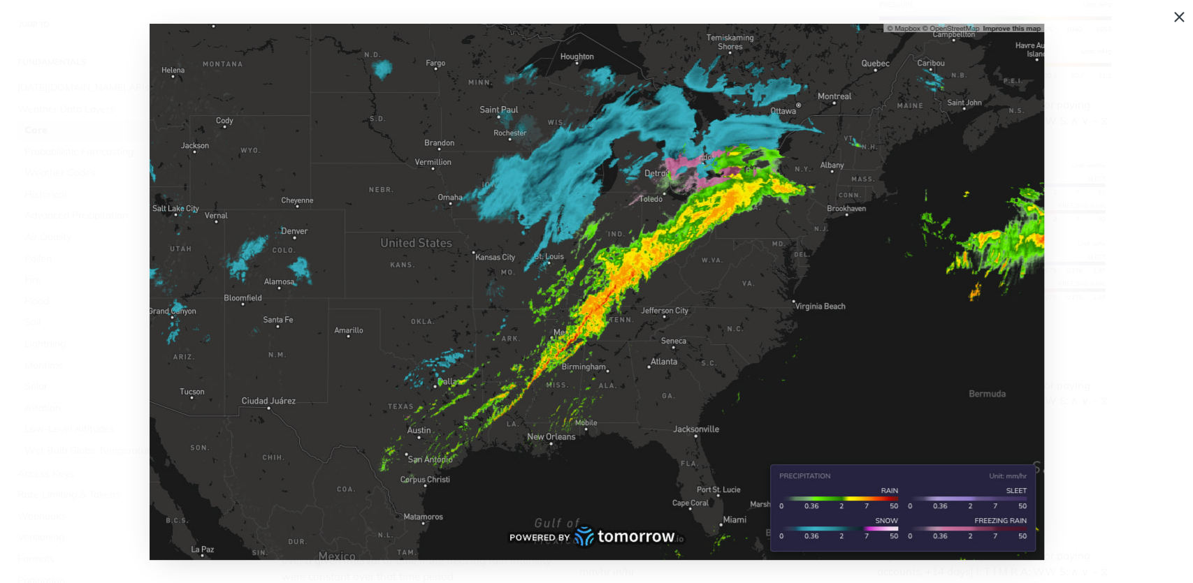
click at [926, 249] on img "Collapse image" at bounding box center [597, 292] width 894 height 537
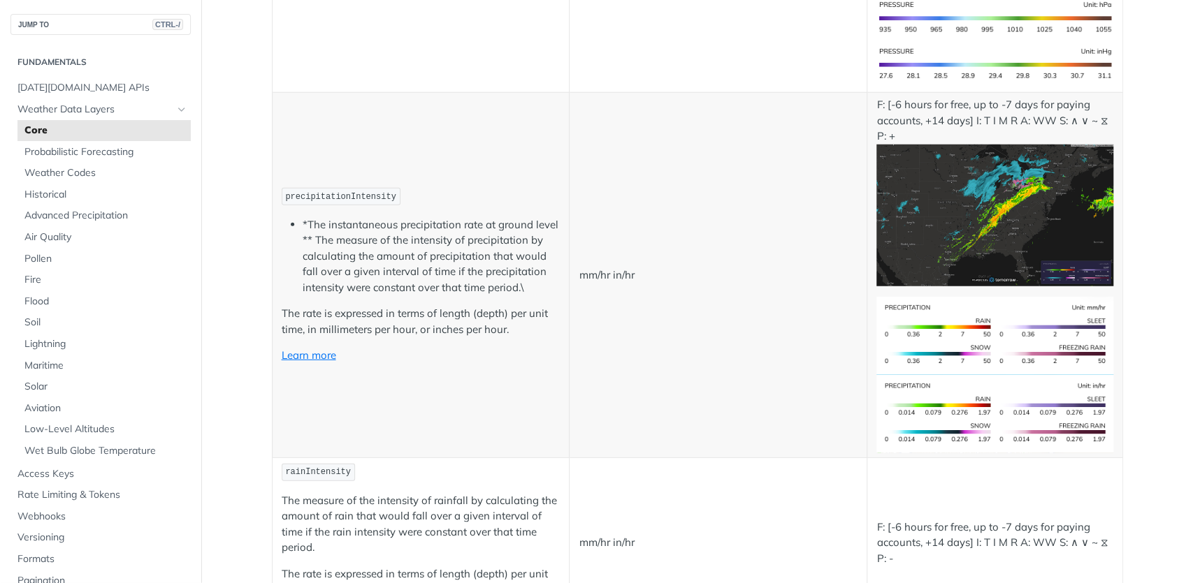
click at [1021, 238] on img "Expand image" at bounding box center [994, 216] width 236 height 142
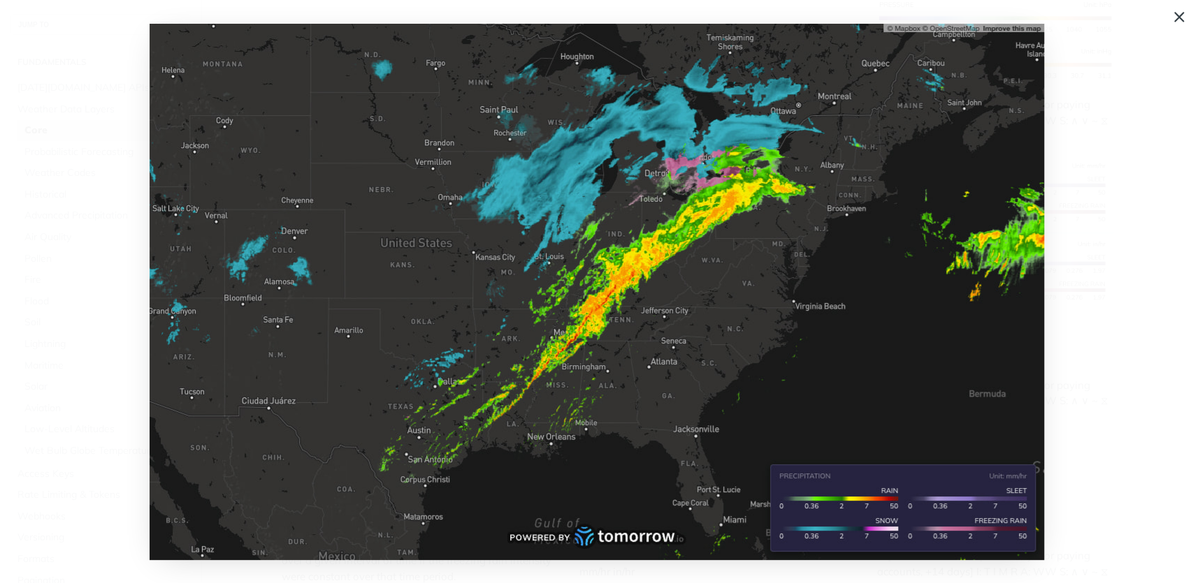
click at [964, 247] on img "Collapse image" at bounding box center [597, 292] width 894 height 537
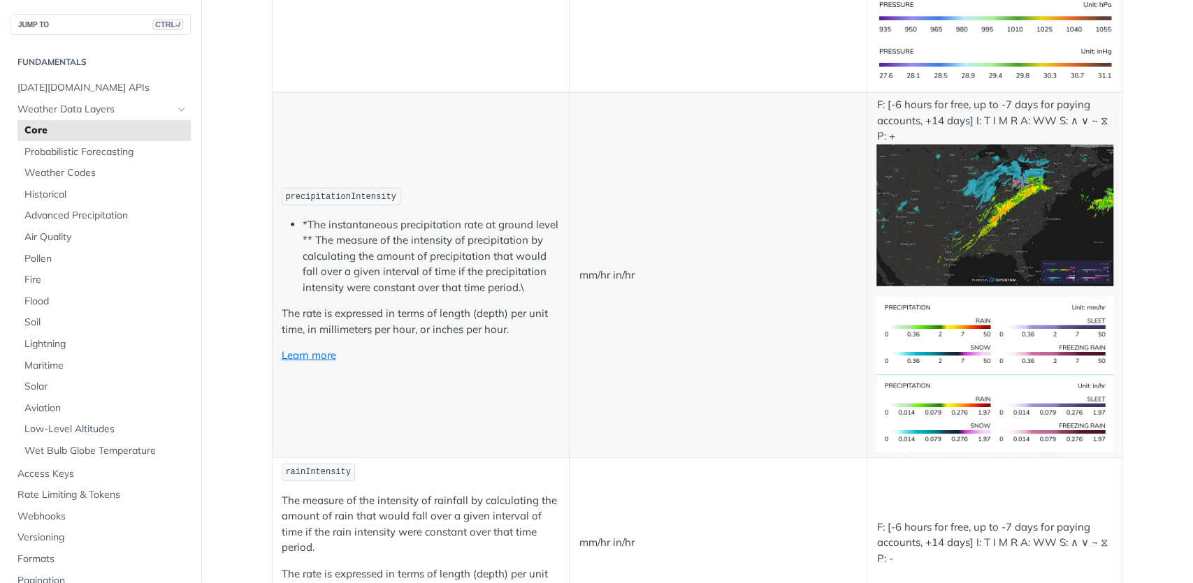
click at [521, 349] on p "Learn more" at bounding box center [421, 356] width 279 height 16
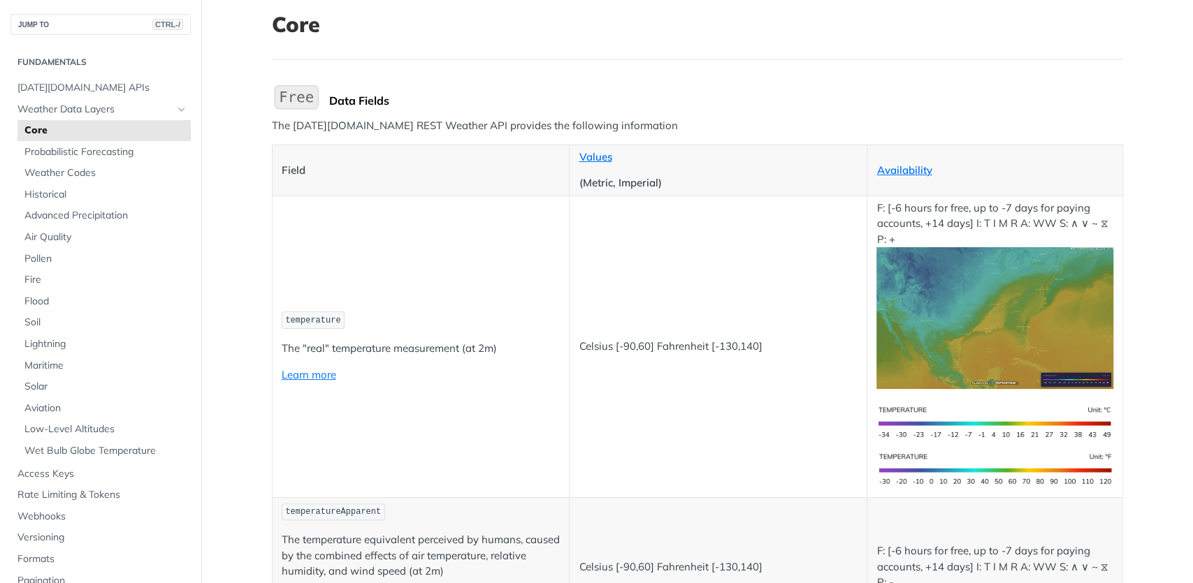
scroll to position [0, 0]
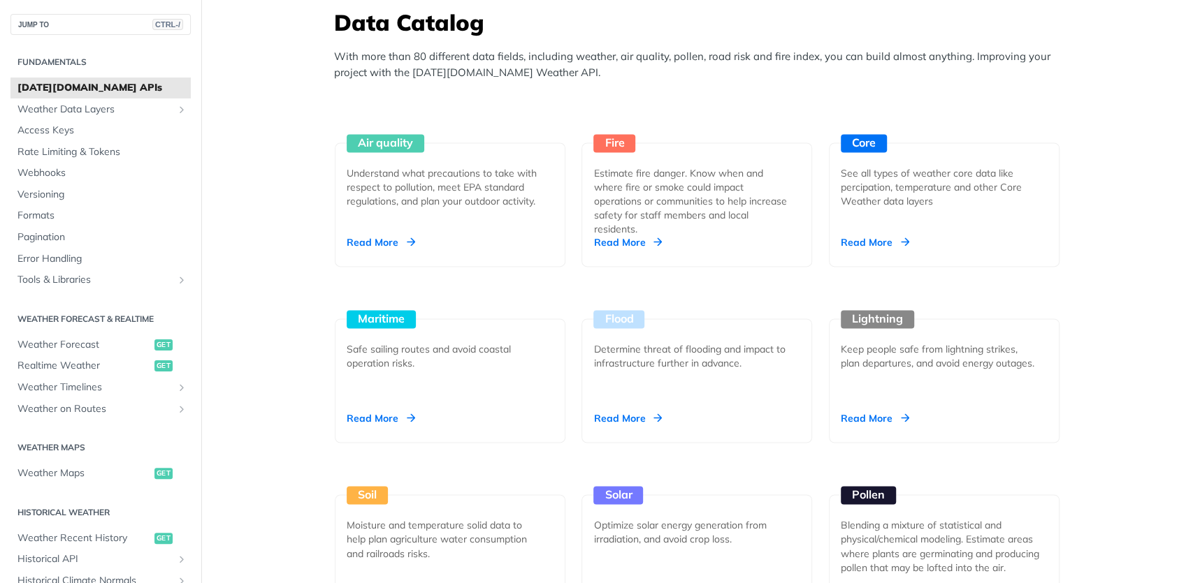
scroll to position [1258, 0]
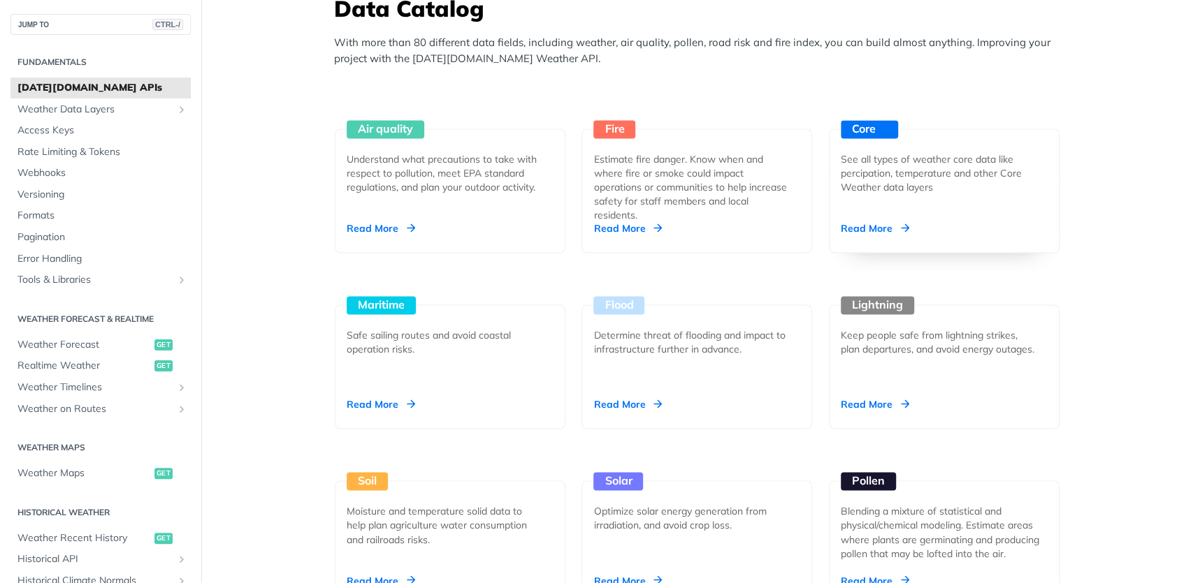
click at [989, 191] on div "See all types of weather core data like percipation, temperature and other Core…" at bounding box center [939, 173] width 196 height 42
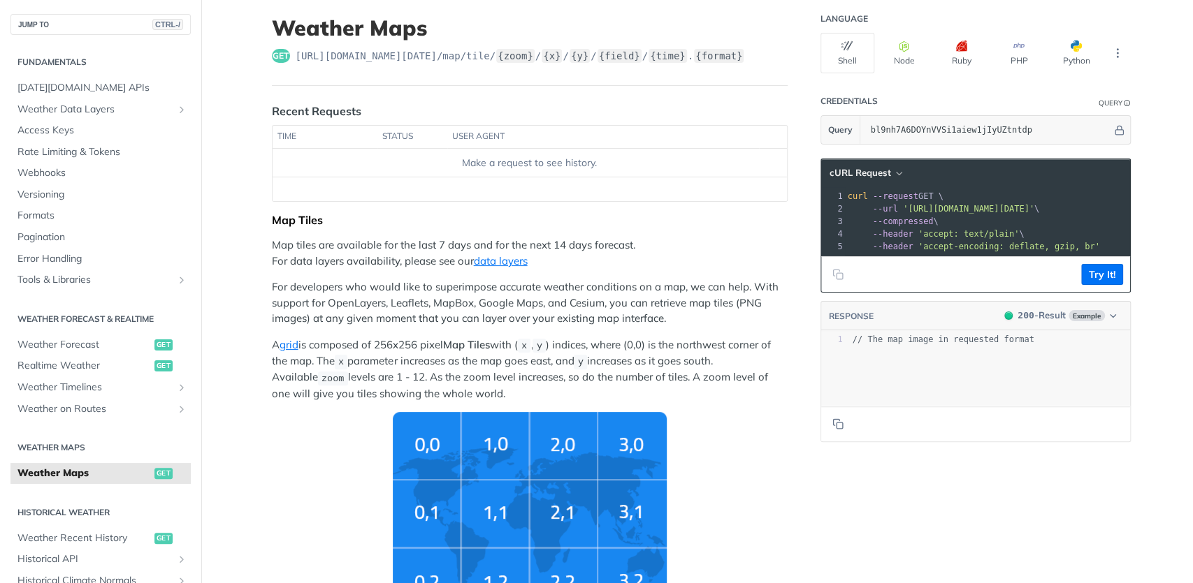
scroll to position [84, 0]
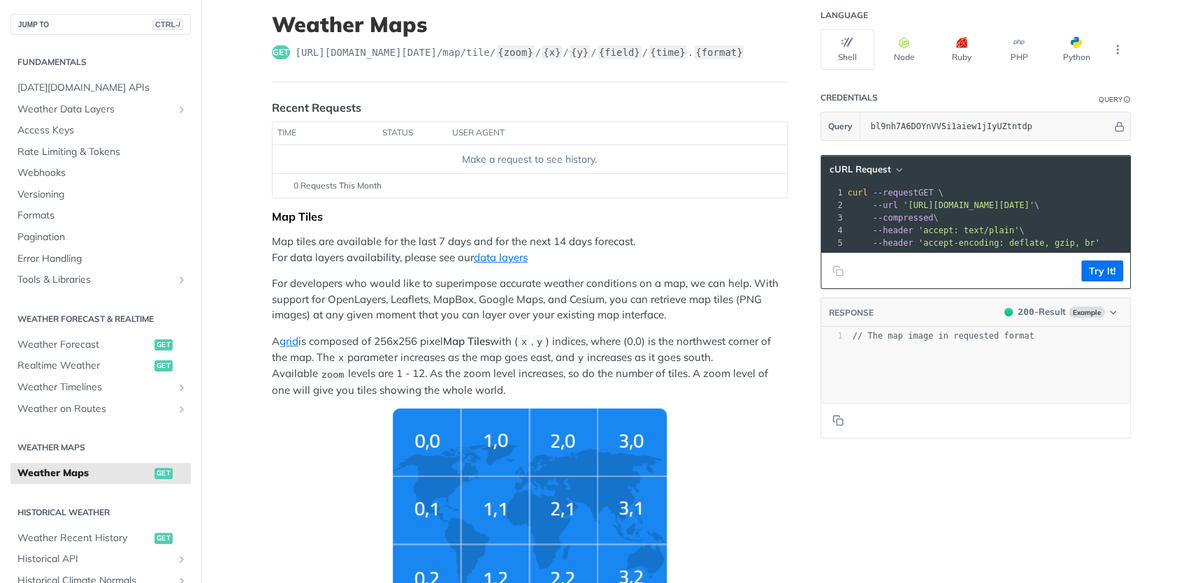
drag, startPoint x: 931, startPoint y: 270, endPoint x: 986, endPoint y: 269, distance: 54.5
click at [986, 269] on footer "Try It!" at bounding box center [975, 271] width 309 height 36
click at [454, 131] on th "user agent" at bounding box center [603, 133] width 312 height 22
click at [399, 132] on th "status" at bounding box center [412, 133] width 70 height 22
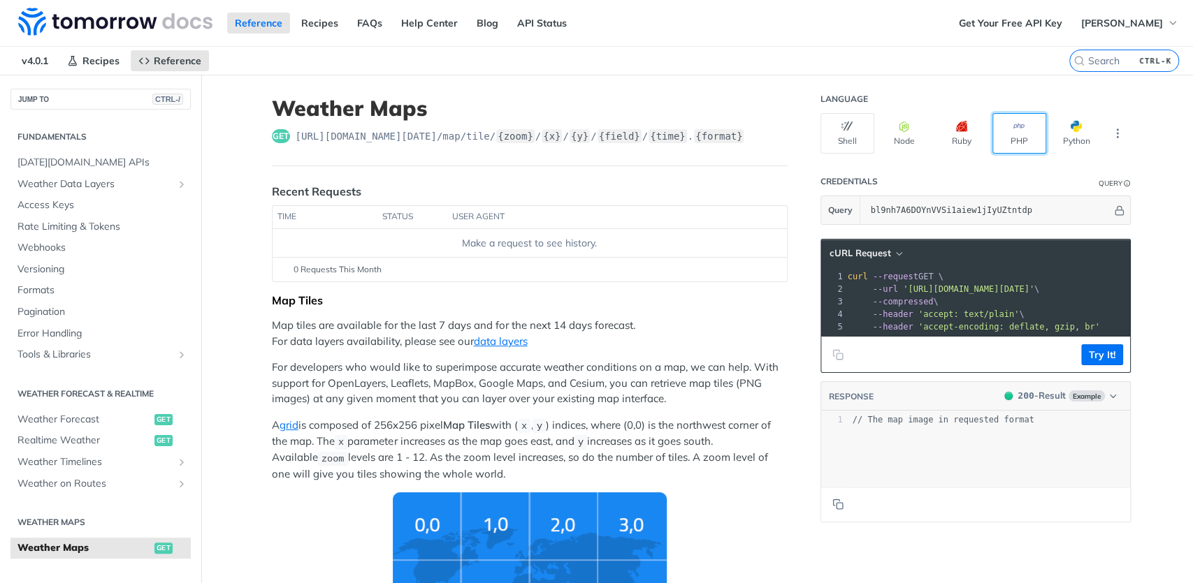
click at [1013, 136] on button "PHP" at bounding box center [1019, 133] width 54 height 41
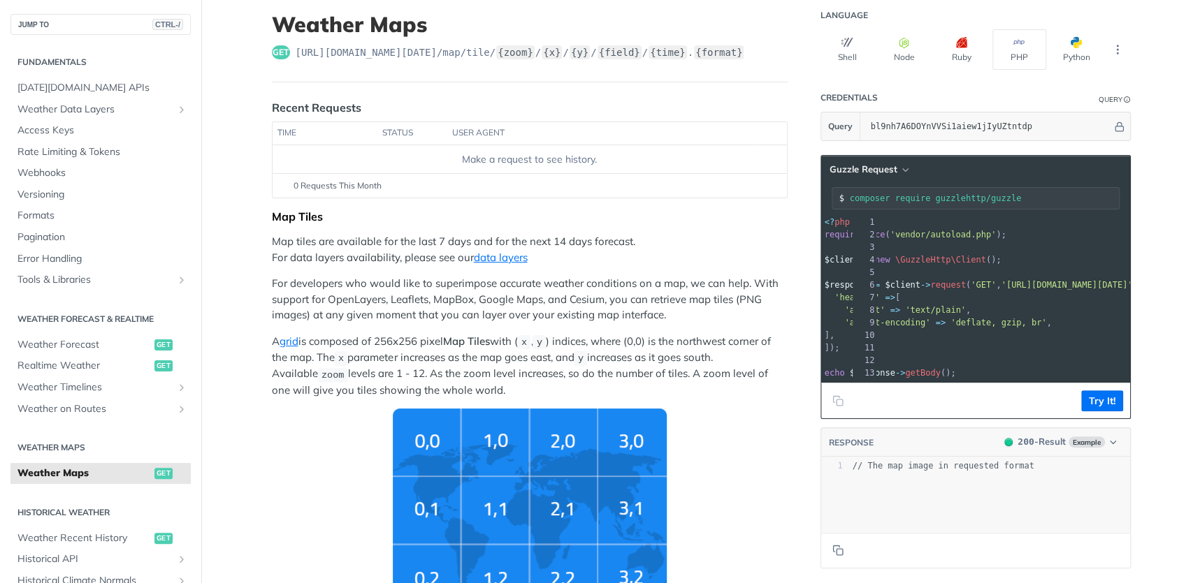
scroll to position [0, 23]
click at [856, 51] on button "Shell" at bounding box center [847, 49] width 54 height 41
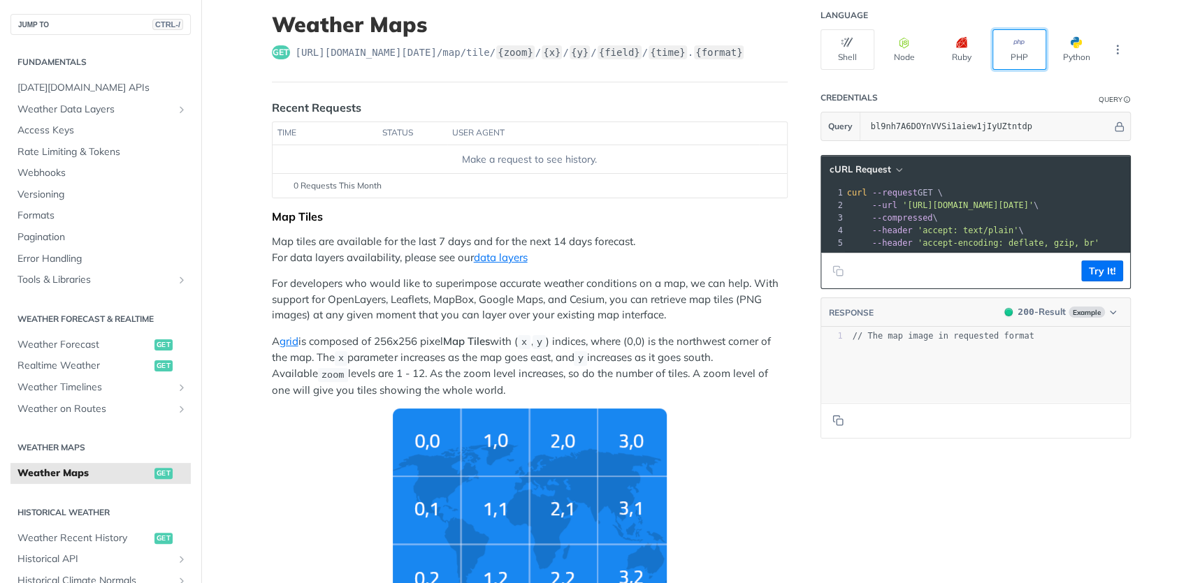
click at [992, 51] on button "PHP" at bounding box center [1019, 49] width 54 height 41
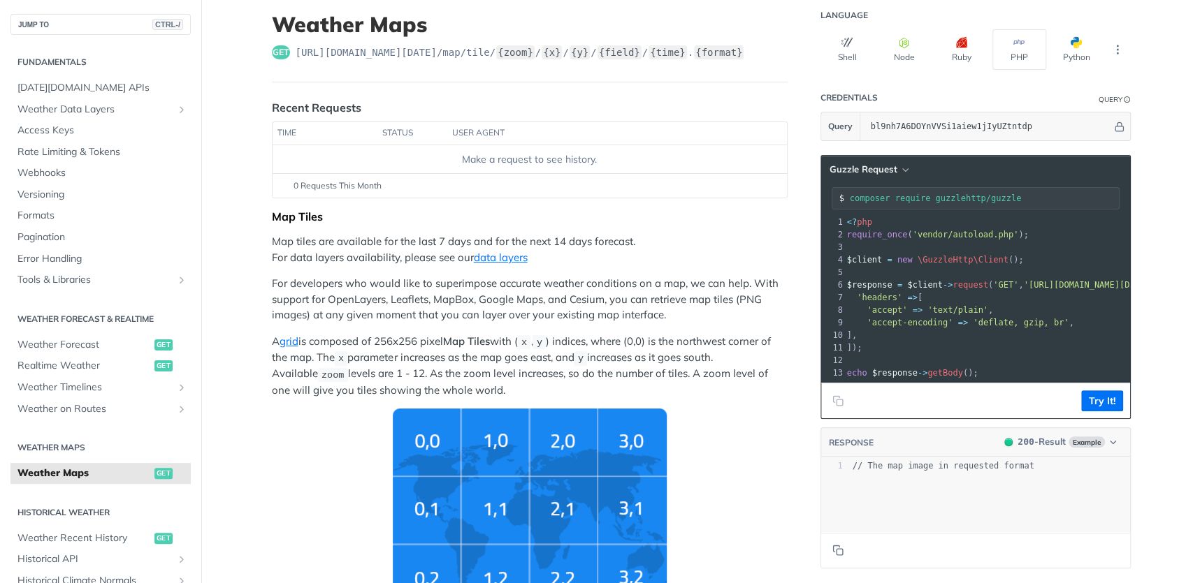
click at [978, 374] on pre "echo $response -> getBody ();" at bounding box center [1199, 373] width 711 height 13
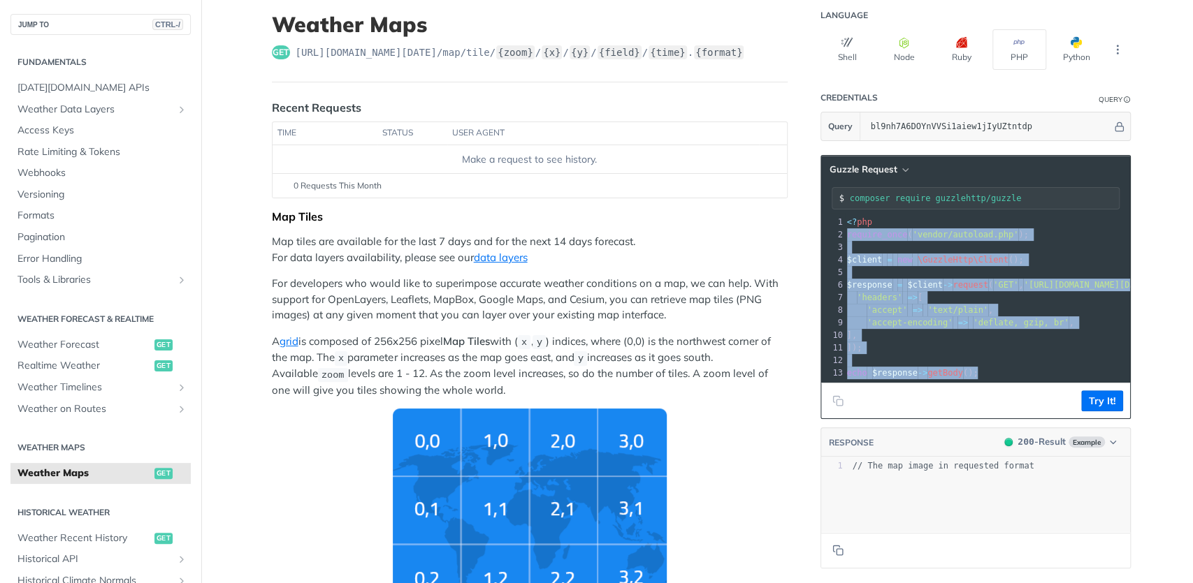
drag, startPoint x: 978, startPoint y: 374, endPoint x: 825, endPoint y: 229, distance: 210.6
click at [844, 229] on div "1 <? php 2 require_once ( 'vendor/autoload.php' ); 3 ​ 4 $client = new \GuzzleH…" at bounding box center [1199, 298] width 711 height 164
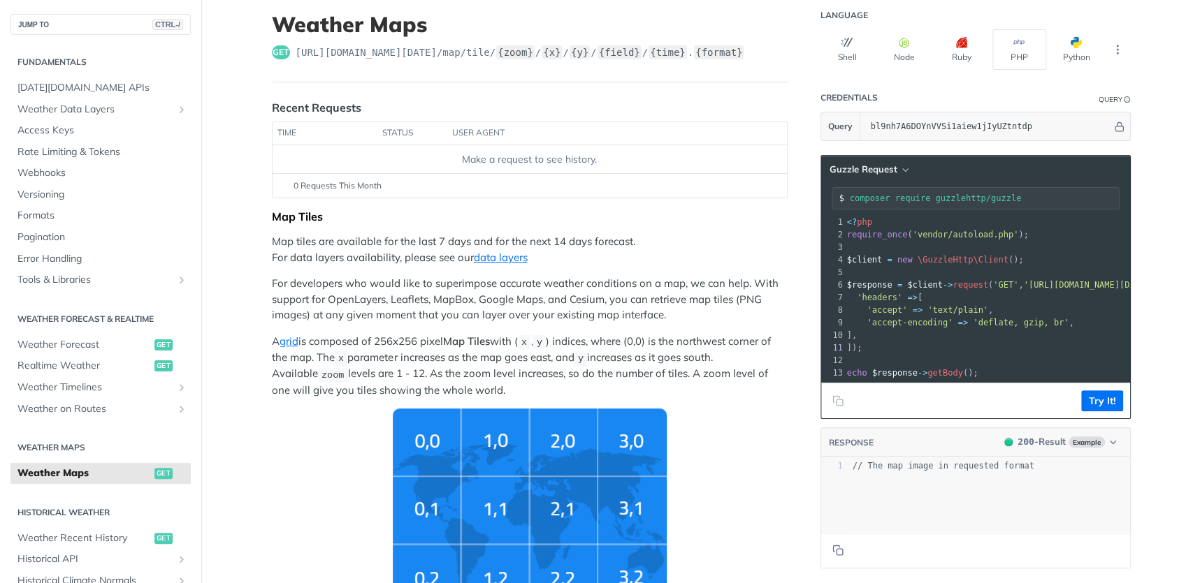
click at [907, 304] on pre "'accept' => 'text/plain' ," at bounding box center [1199, 310] width 711 height 13
drag, startPoint x: 973, startPoint y: 379, endPoint x: 864, endPoint y: 334, distance: 117.5
click at [864, 382] on div at bounding box center [987, 382] width 285 height 1
click at [962, 356] on pre "​" at bounding box center [1199, 360] width 711 height 13
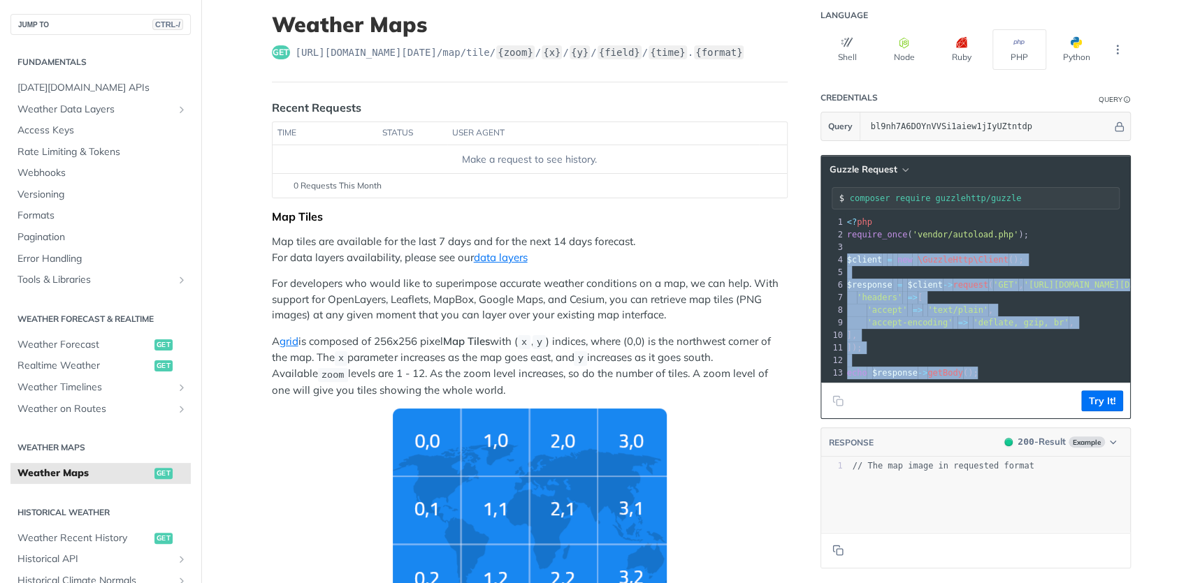
drag, startPoint x: 962, startPoint y: 377, endPoint x: 822, endPoint y: 255, distance: 185.8
click at [844, 255] on div "xxxxxxxxxx 13 5 13 1 <? php 2 require_once ( 'vendor/autoload.php' ); 3 ​ 4 $cl…" at bounding box center [1199, 297] width 711 height 169
copy div "$client = new \GuzzleHttp\Client (); 5 ​ 6 $response = $client -> request ( 'GE…"
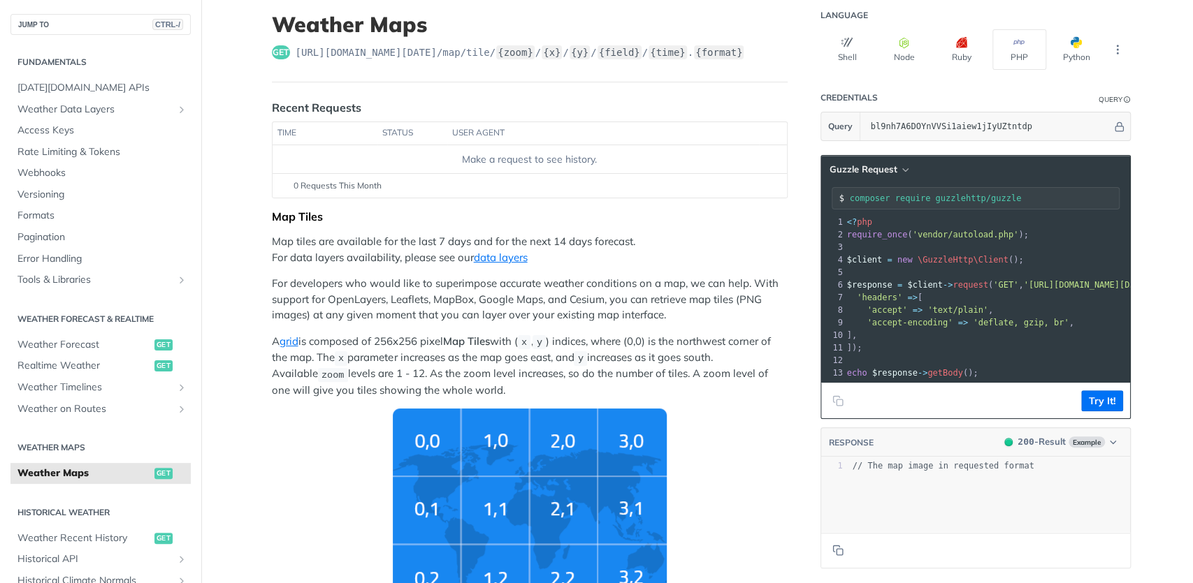
click at [973, 324] on span "'deflate, gzip, br'" at bounding box center [1021, 323] width 96 height 10
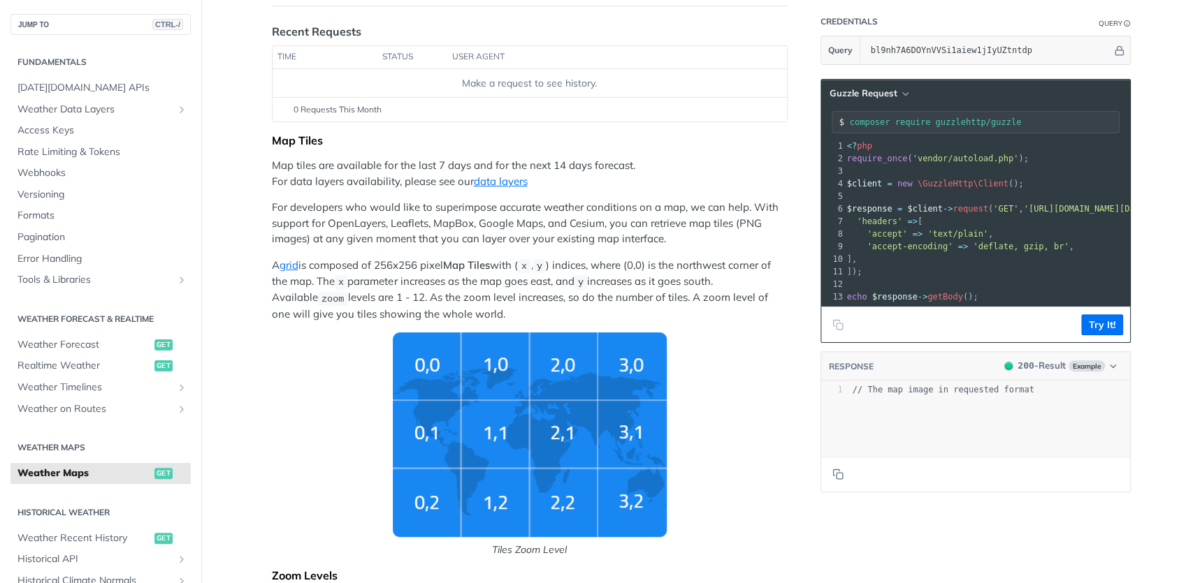
scroll to position [168, 0]
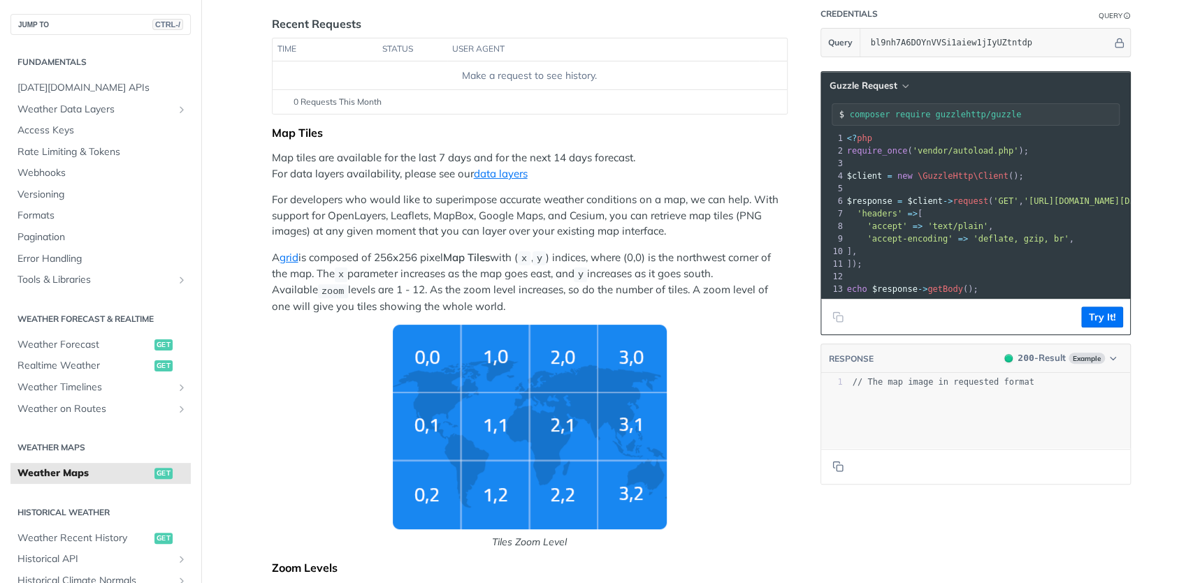
click at [621, 296] on p "A grid is composed of 256x256 pixel Map Tiles with ( x , y ) indices, where (0,…" at bounding box center [530, 282] width 516 height 64
click at [1041, 365] on div "200 - Result" at bounding box center [1041, 358] width 48 height 14
click at [1036, 365] on div "200 - Result" at bounding box center [1041, 358] width 48 height 14
click at [1091, 328] on button "Try It!" at bounding box center [1102, 317] width 42 height 21
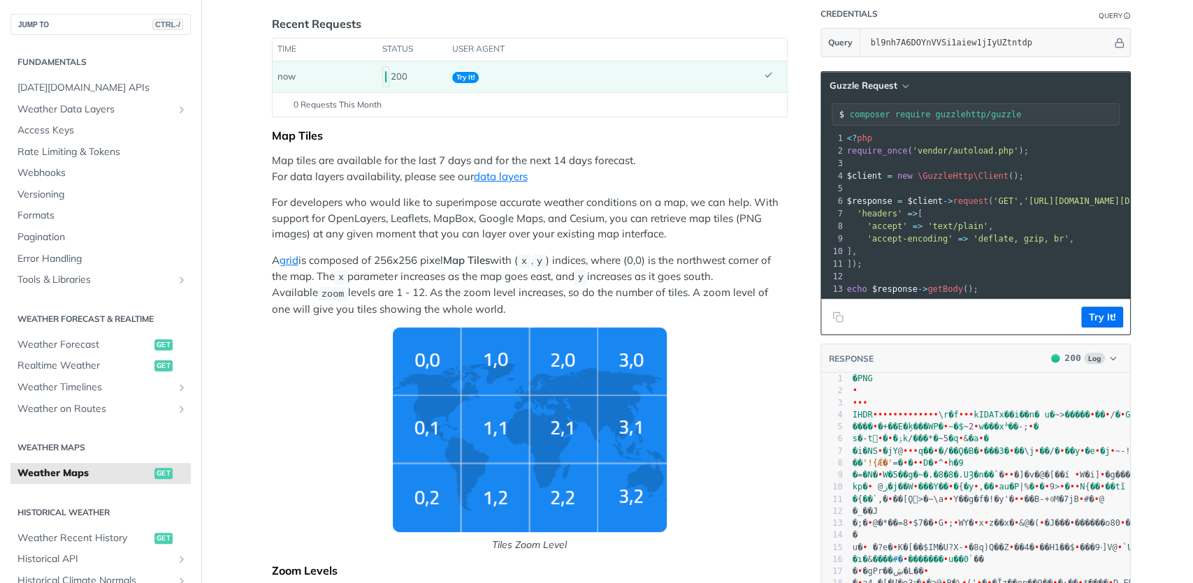
scroll to position [1, 0]
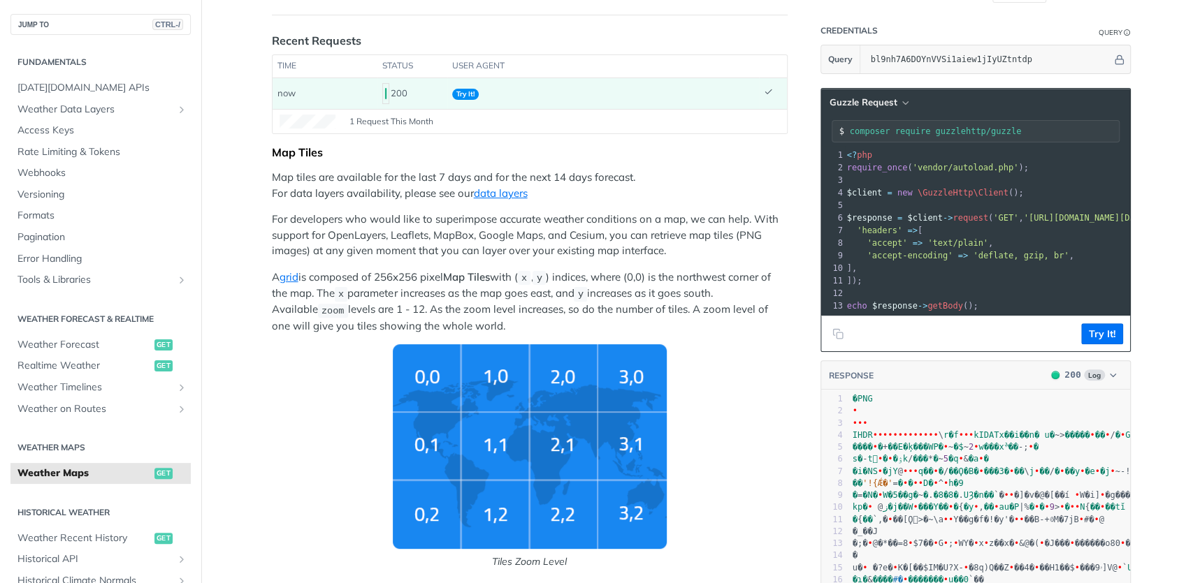
scroll to position [168, 0]
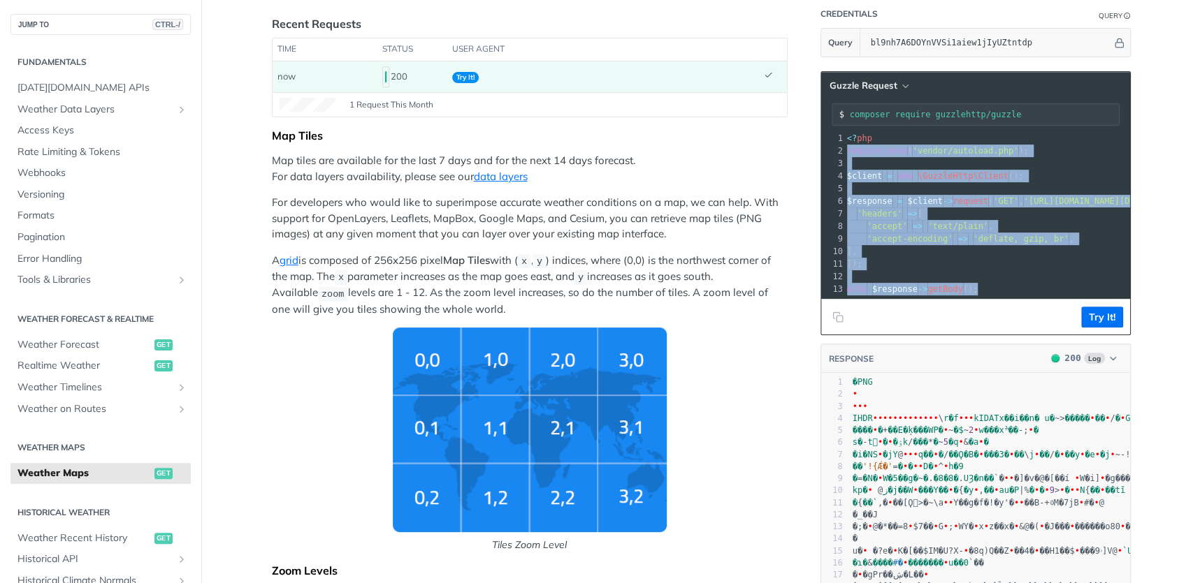
drag, startPoint x: 973, startPoint y: 285, endPoint x: 818, endPoint y: 143, distance: 210.2
click at [844, 143] on div "1 <? php 2 require_once ( 'vendor/autoload.php' ); 3 ​ 4 $client = new \GuzzleH…" at bounding box center [1199, 214] width 711 height 164
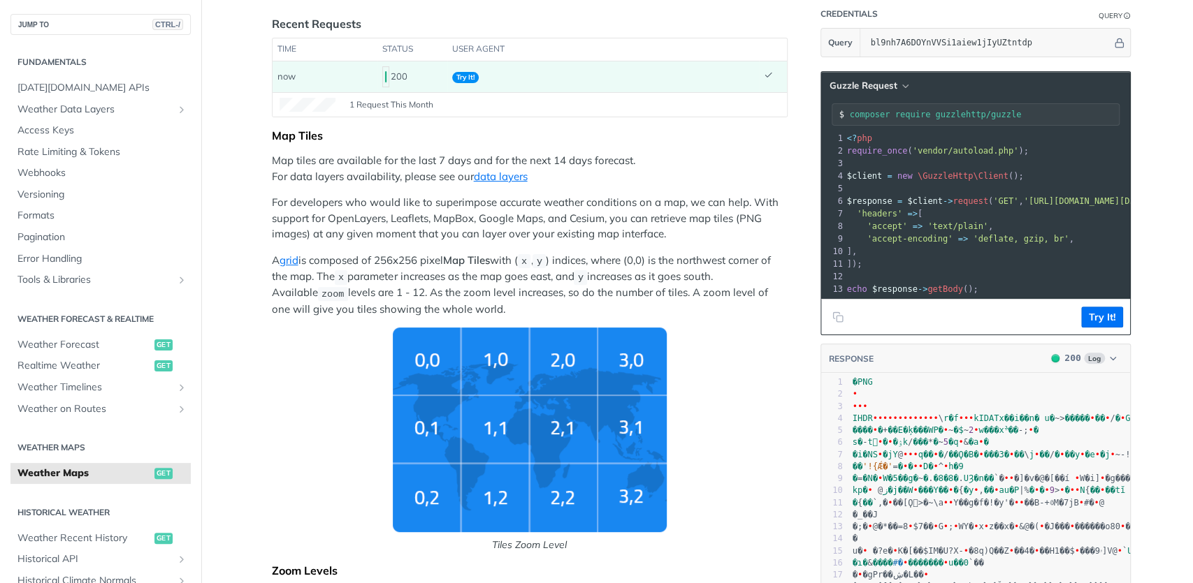
click at [876, 154] on pre "require_once ( 'vendor/autoload.php' );" at bounding box center [1199, 151] width 711 height 13
copy div "require_once ( 'vendor/autoload.php' ); 3"
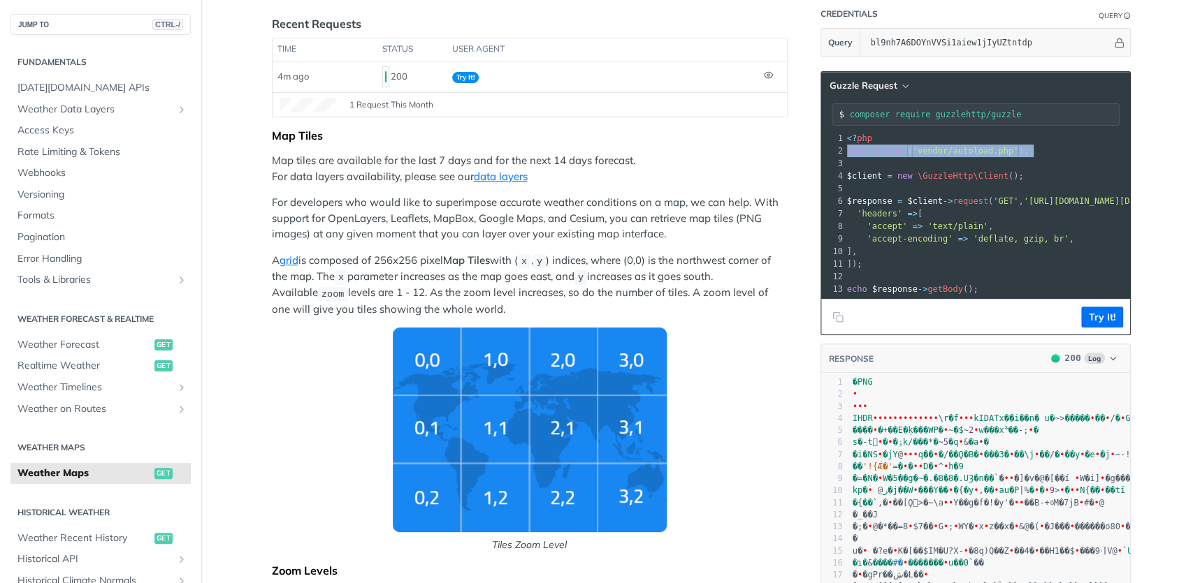
scroll to position [0, 0]
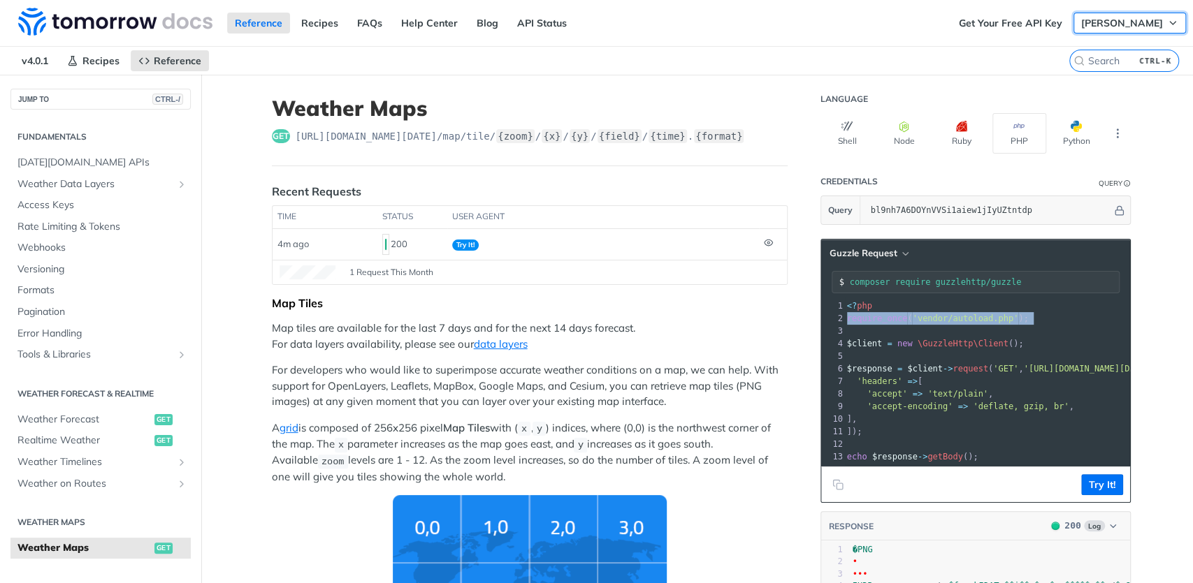
click at [1108, 30] on button "[PERSON_NAME]" at bounding box center [1129, 23] width 113 height 21
click at [1031, 23] on link "Get Your Free API Key" at bounding box center [1010, 23] width 119 height 21
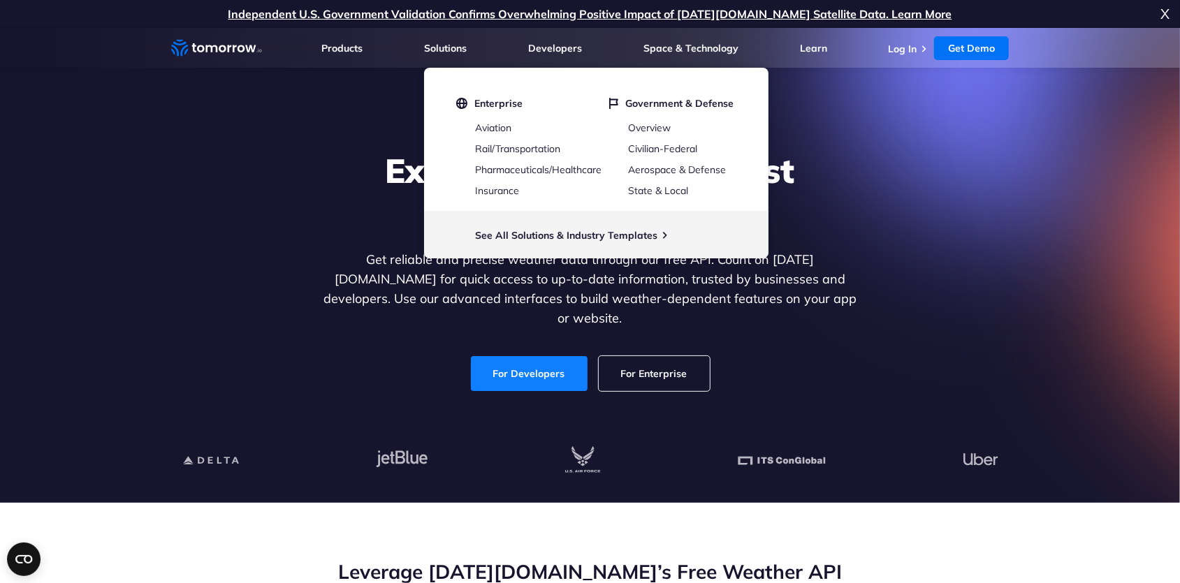
click at [521, 356] on link "For Developers" at bounding box center [529, 373] width 117 height 35
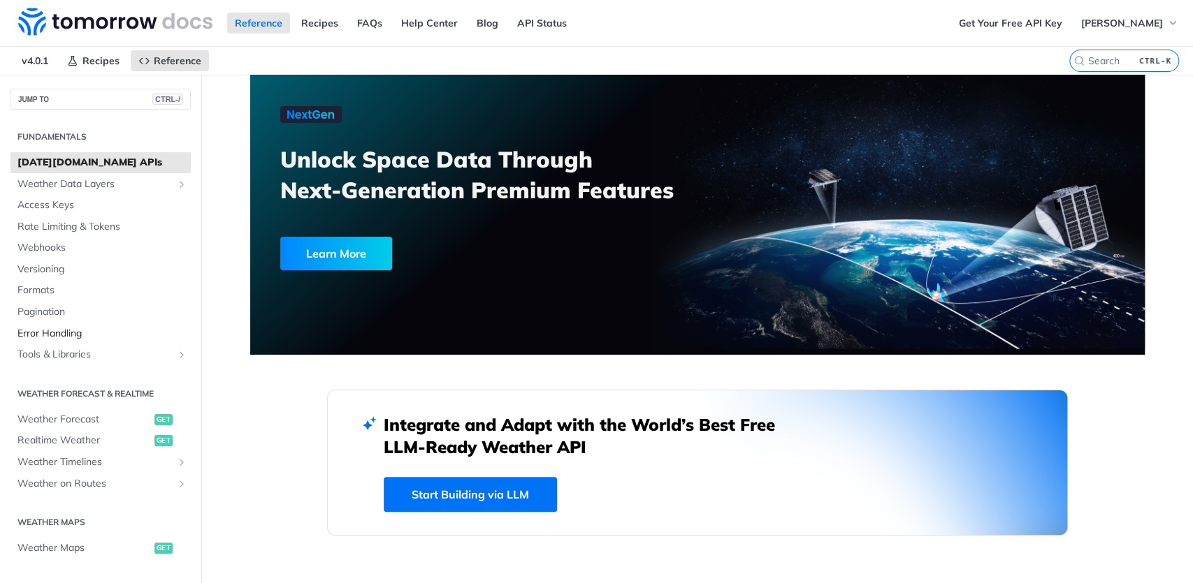
scroll to position [313, 0]
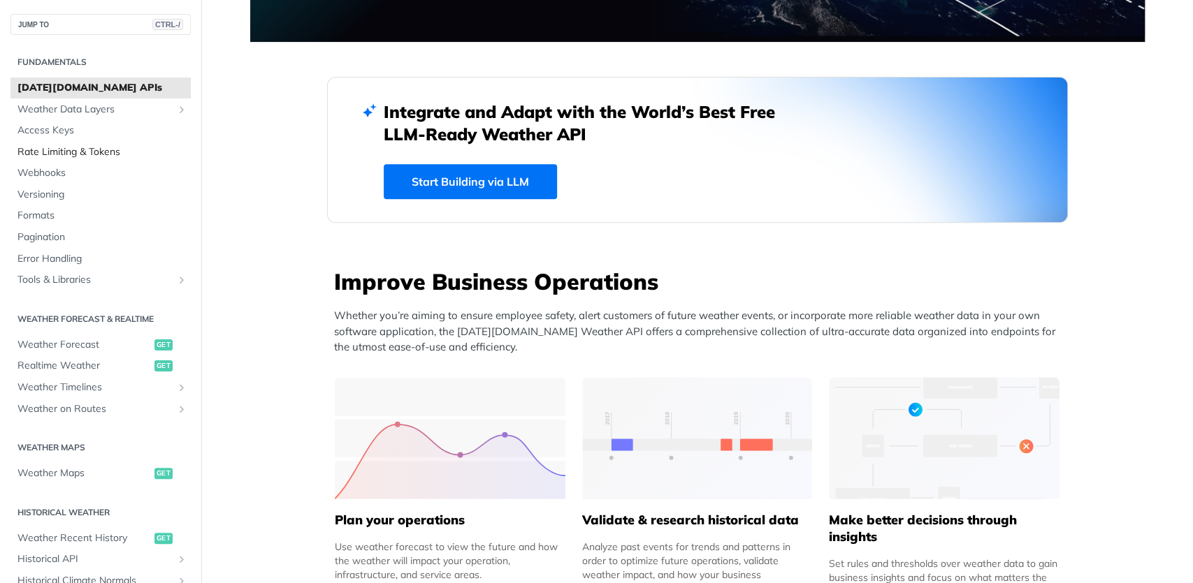
click at [74, 147] on span "Rate Limiting & Tokens" at bounding box center [102, 152] width 170 height 14
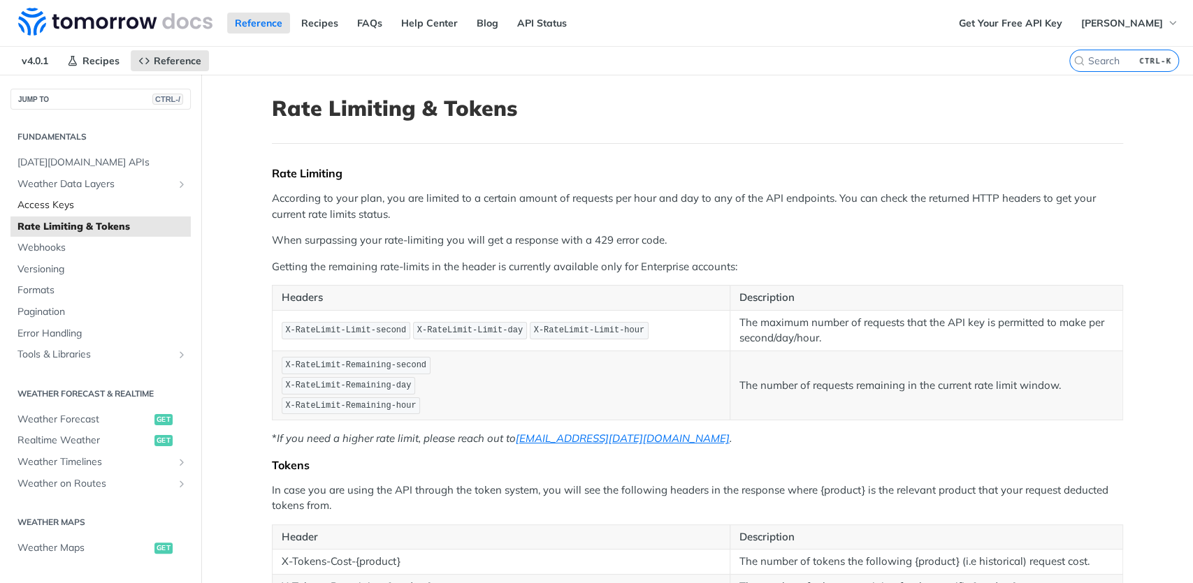
click at [55, 205] on span "Access Keys" at bounding box center [102, 205] width 170 height 14
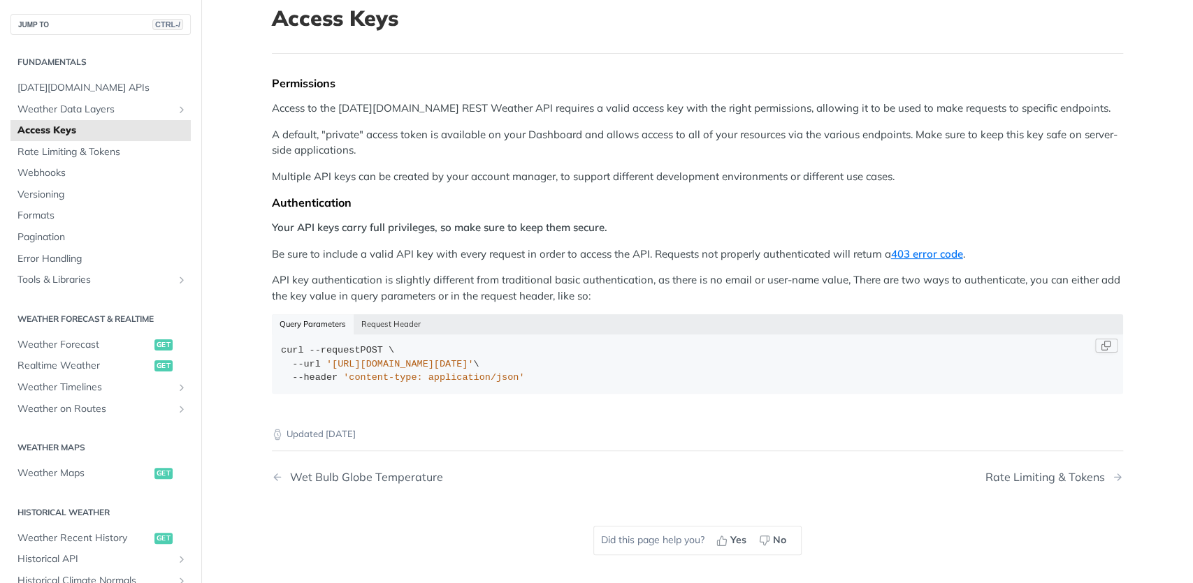
scroll to position [84, 0]
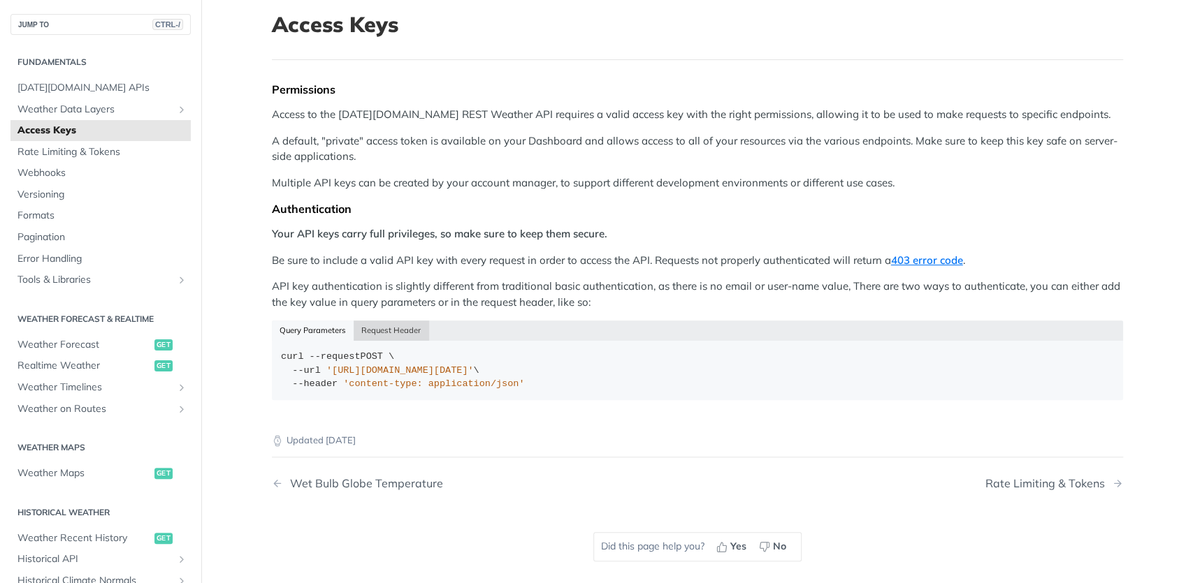
click at [364, 333] on button "Request Header" at bounding box center [391, 331] width 75 height 20
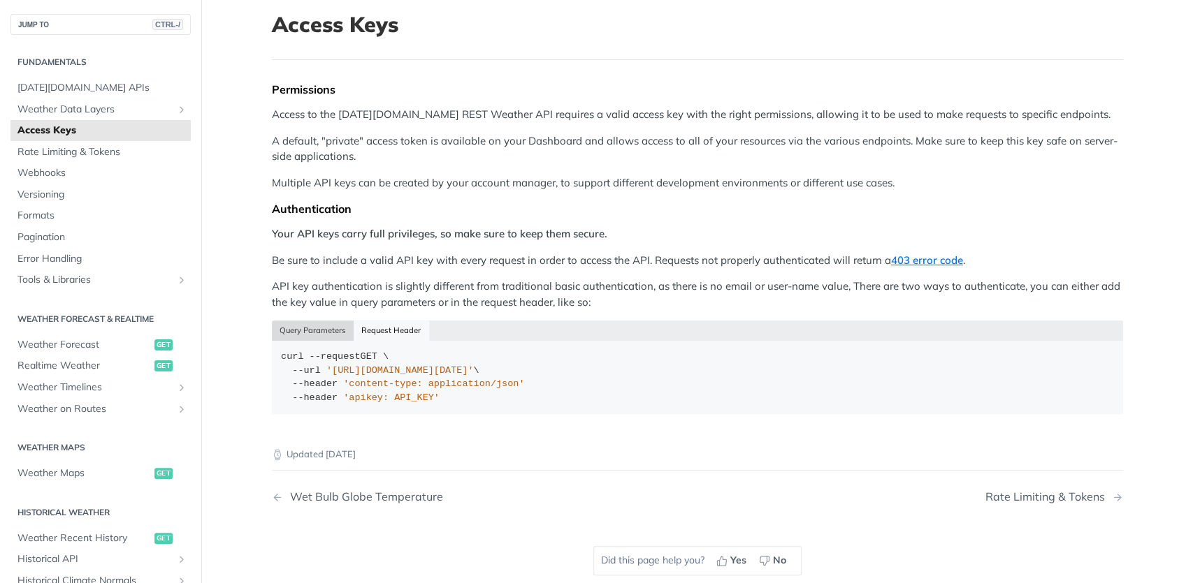
click at [328, 333] on button "Query Parameters" at bounding box center [313, 331] width 82 height 20
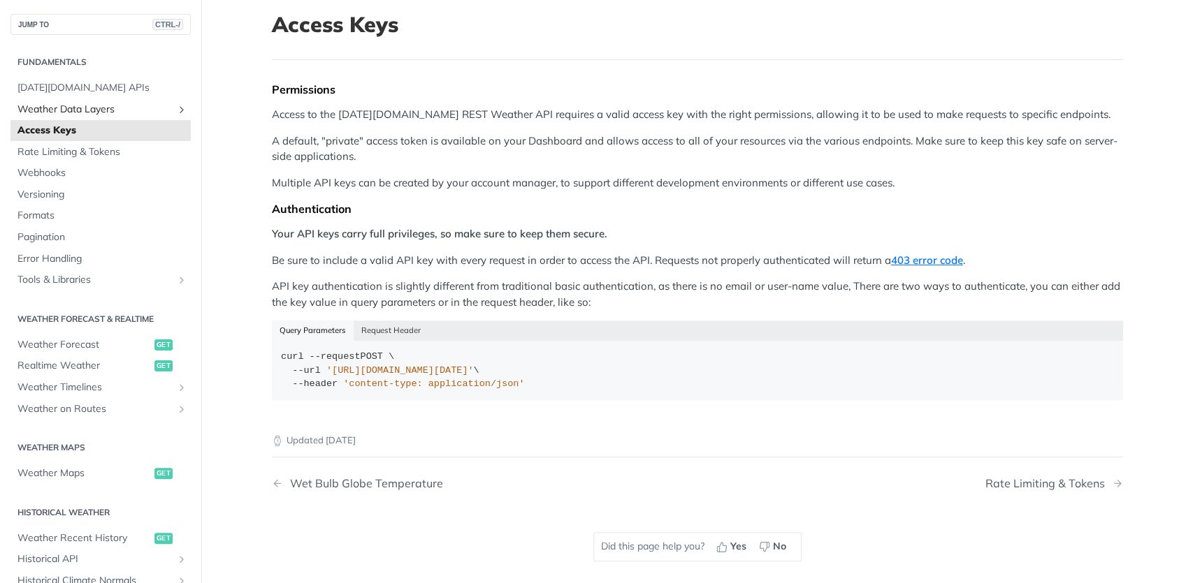
click at [70, 113] on span "Weather Data Layers" at bounding box center [94, 110] width 155 height 14
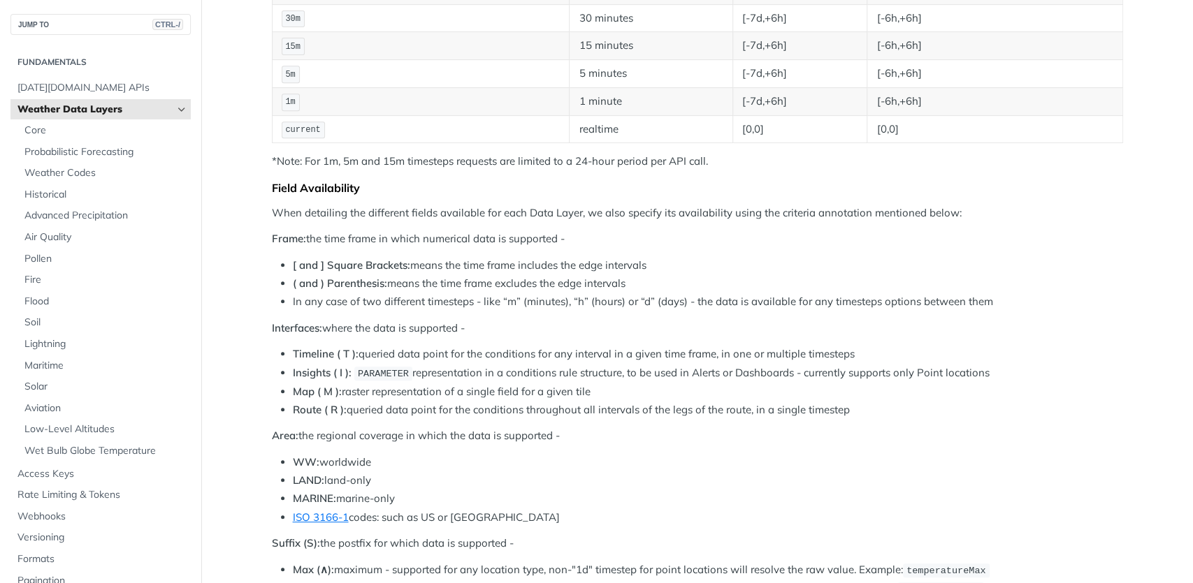
scroll to position [335, 0]
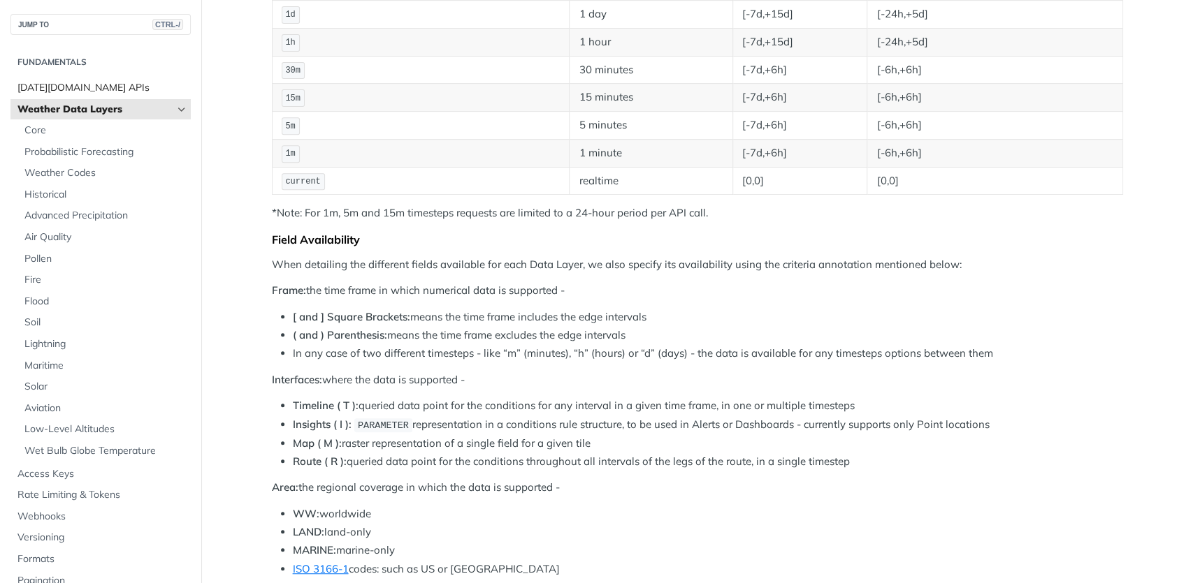
click at [76, 92] on span "[DATE][DOMAIN_NAME] APIs" at bounding box center [102, 88] width 170 height 14
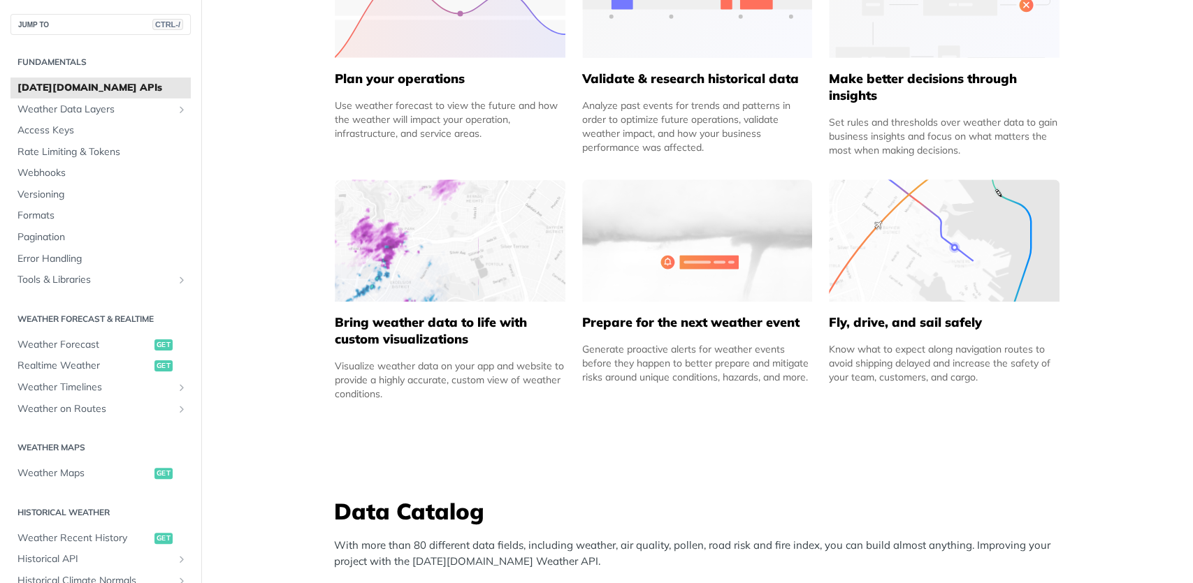
scroll to position [1090, 0]
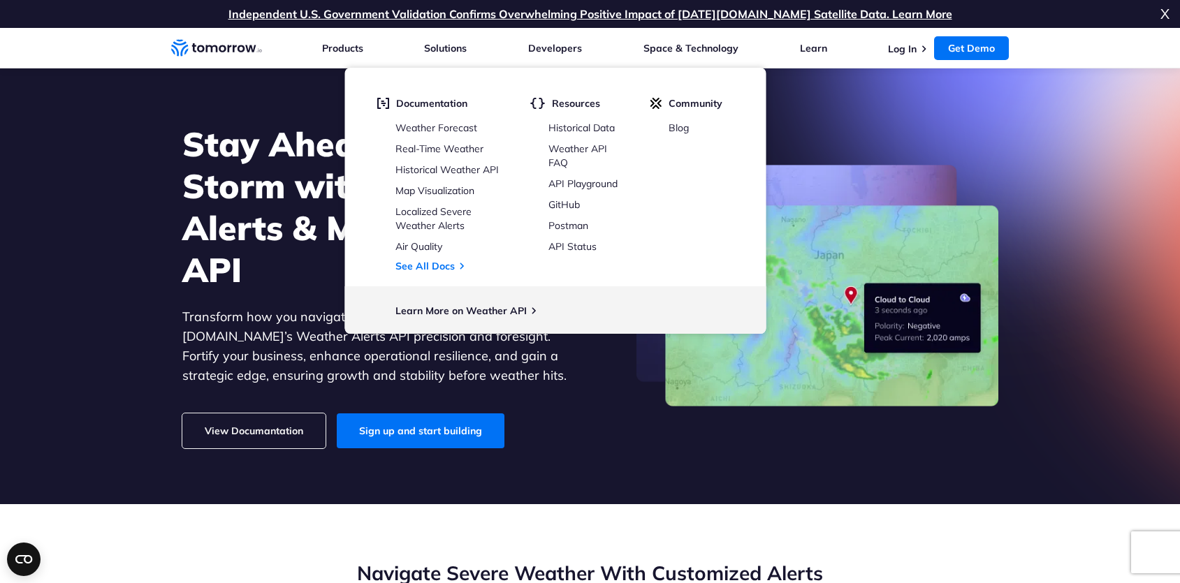
scroll to position [581, 0]
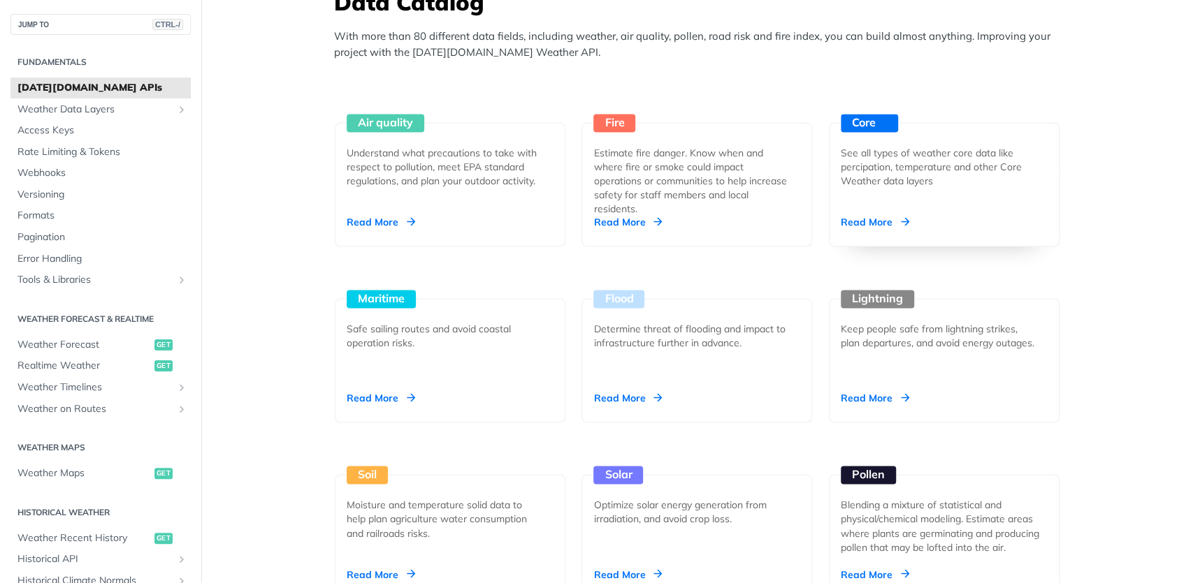
scroll to position [1258, 0]
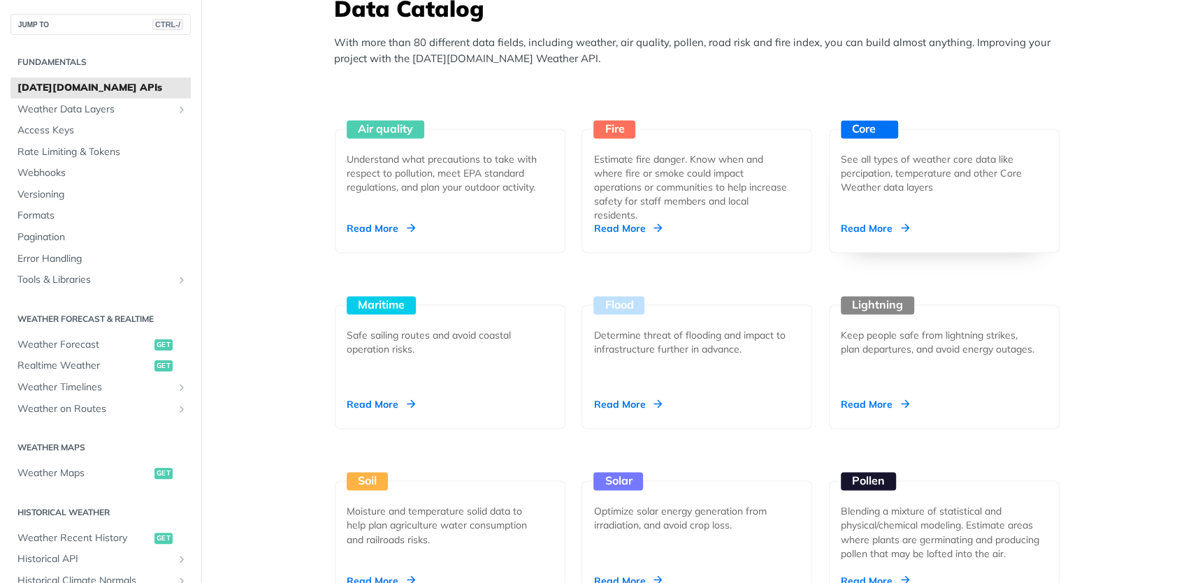
click at [846, 164] on div "See all types of weather core data like percipation, temperature and other Core…" at bounding box center [939, 173] width 196 height 42
